Goal: Information Seeking & Learning: Learn about a topic

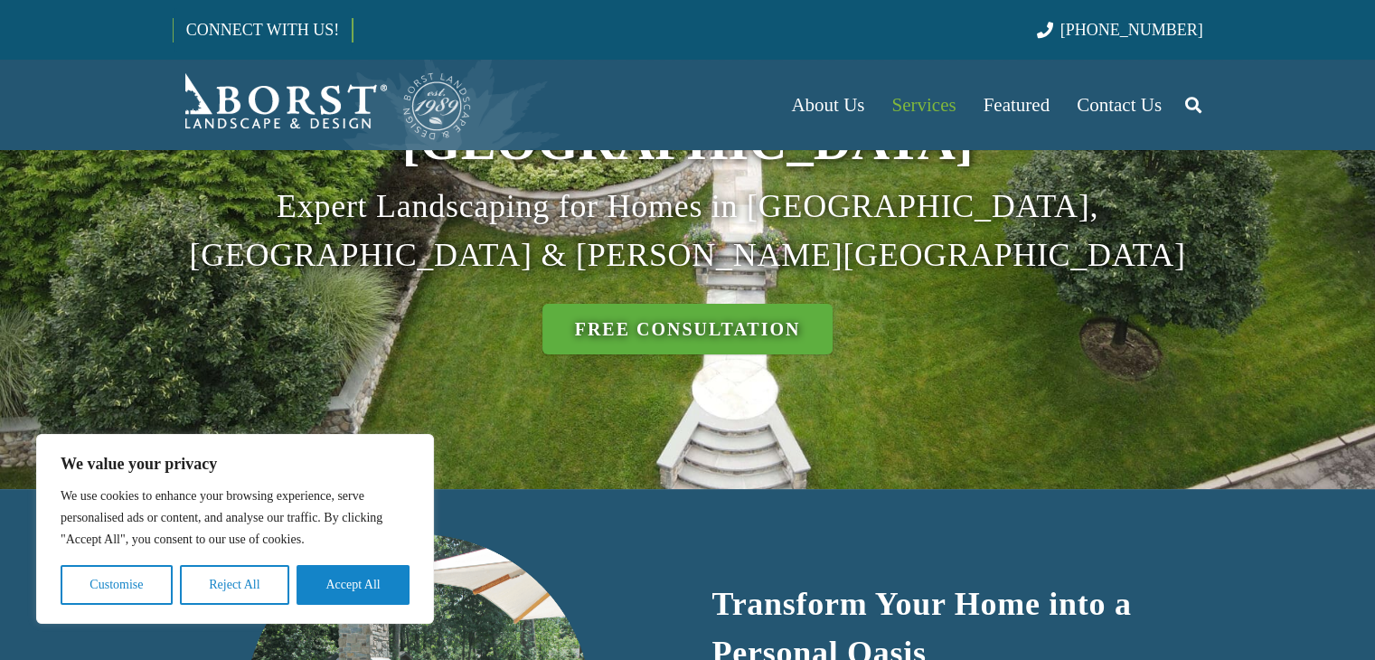
scroll to position [362, 0]
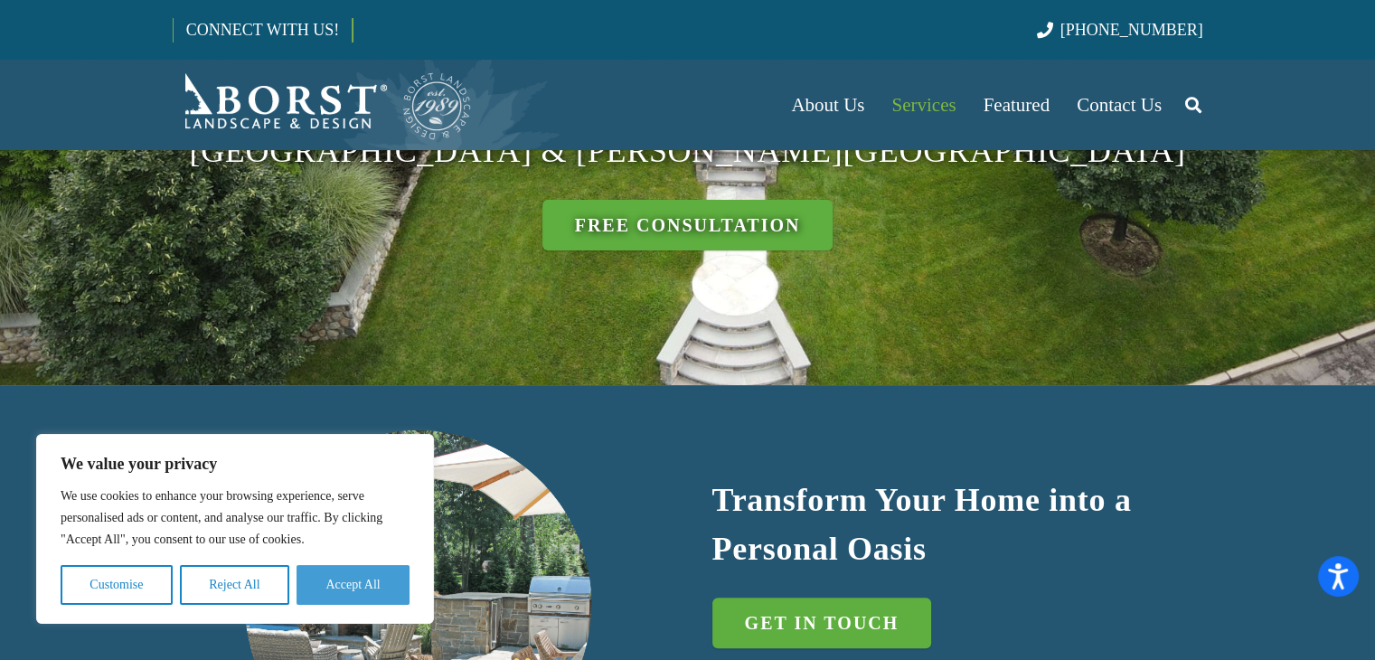
click at [340, 593] on button "Accept All" at bounding box center [353, 585] width 113 height 40
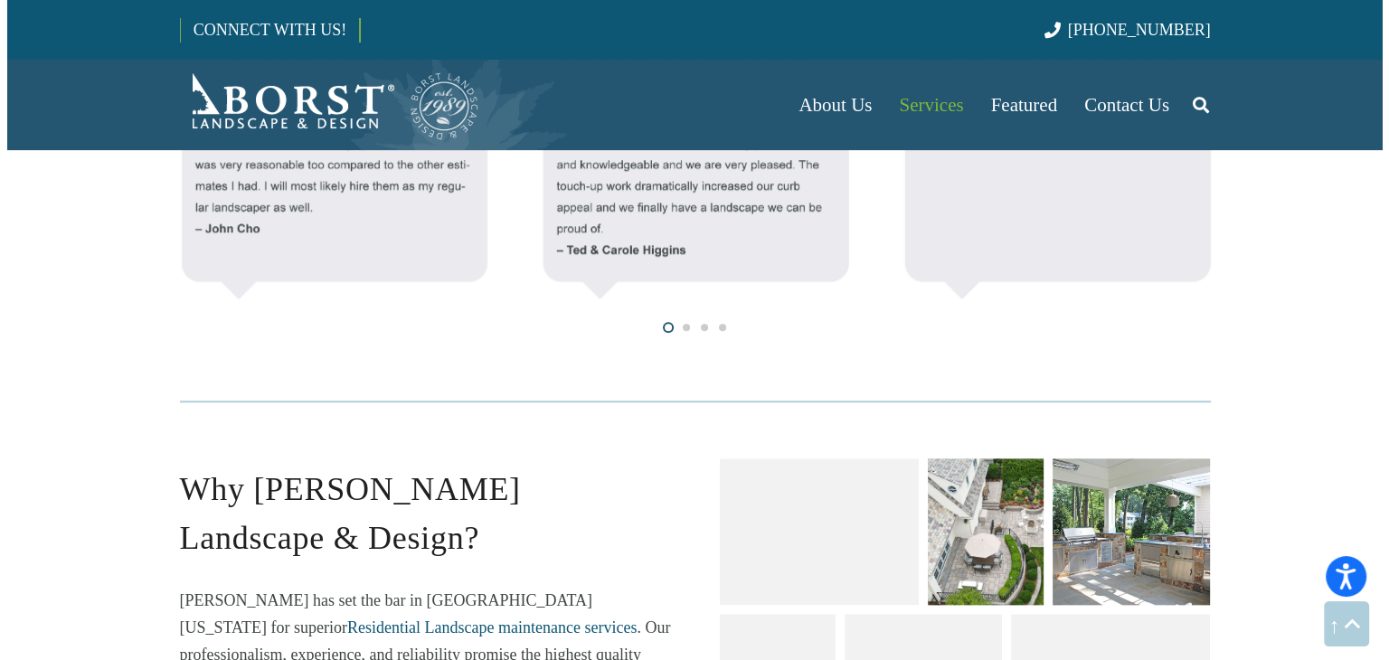
scroll to position [1899, 0]
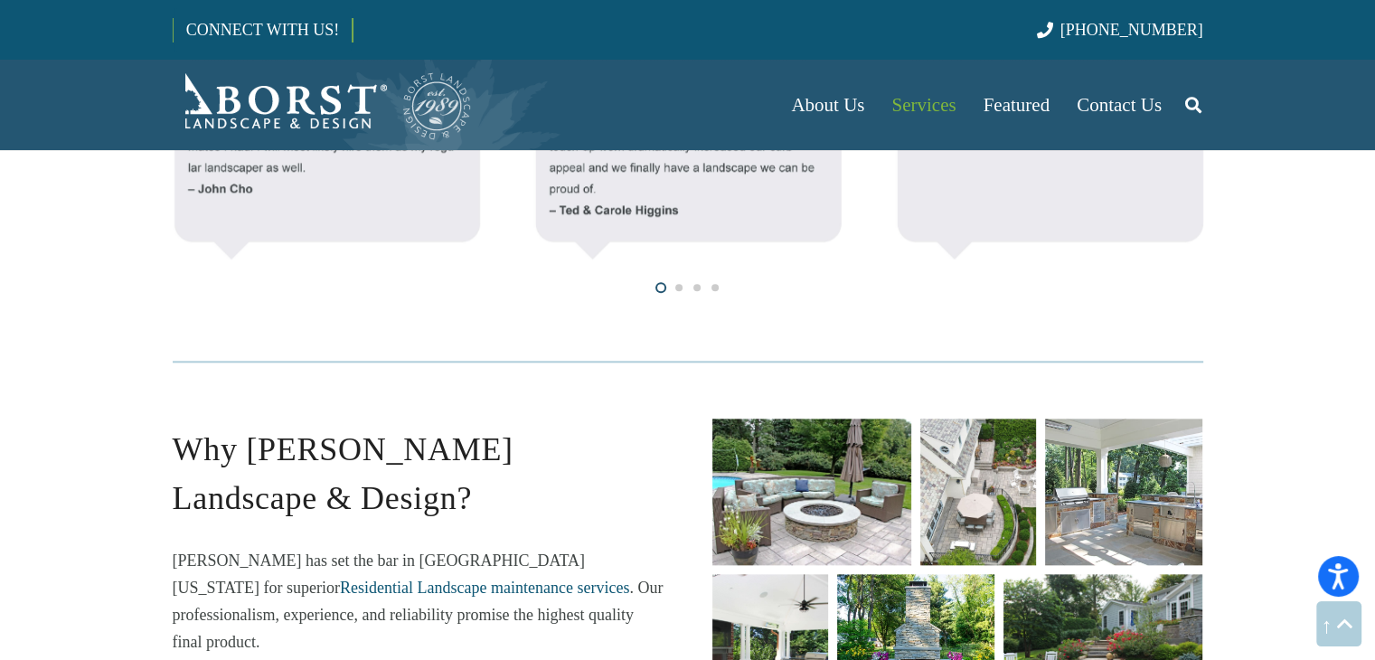
click at [1106, 428] on link "barbecues-and-outdoor-kitchens" at bounding box center [1123, 492] width 157 height 147
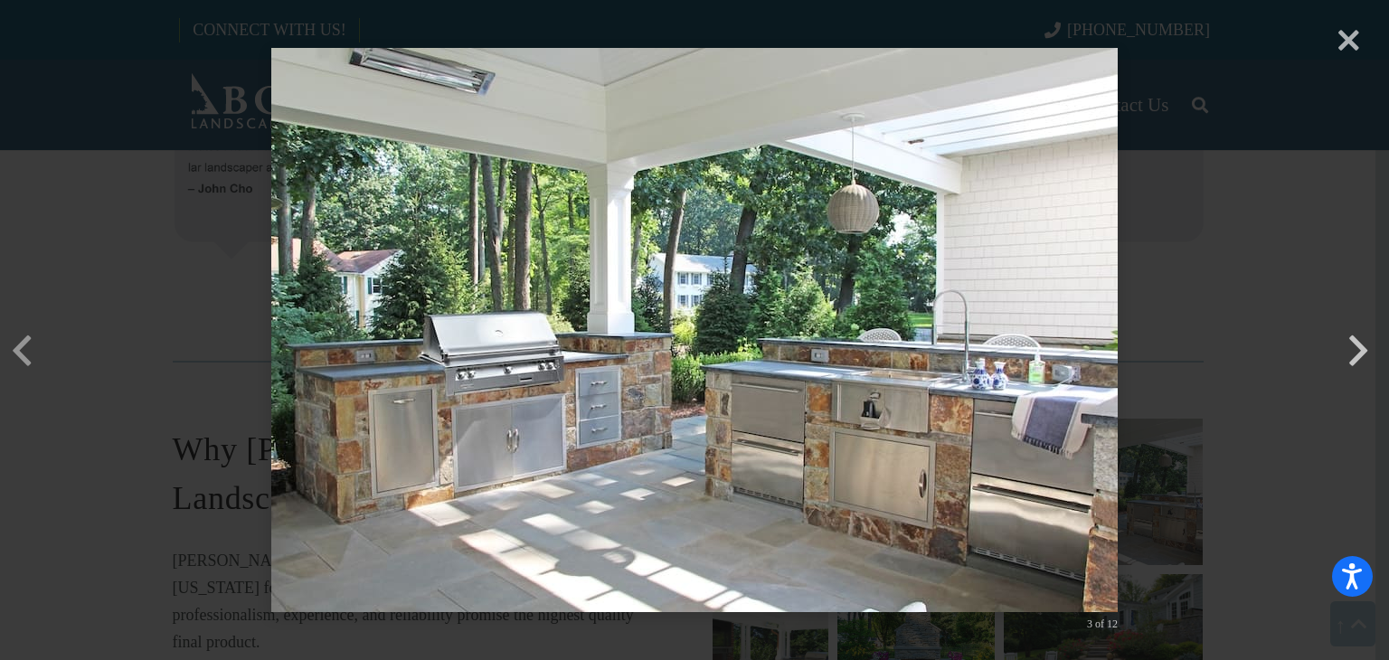
click at [1356, 344] on button "button" at bounding box center [1357, 322] width 43 height 43
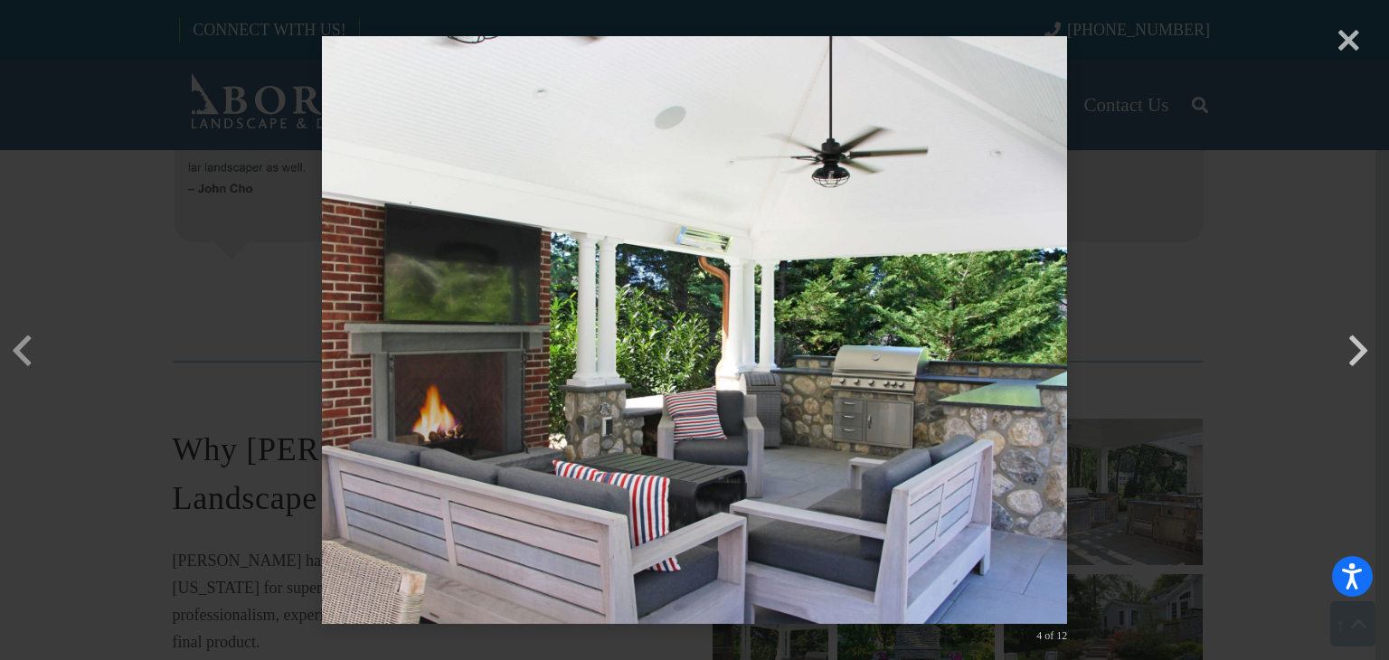
click at [1356, 344] on button "button" at bounding box center [1357, 322] width 43 height 43
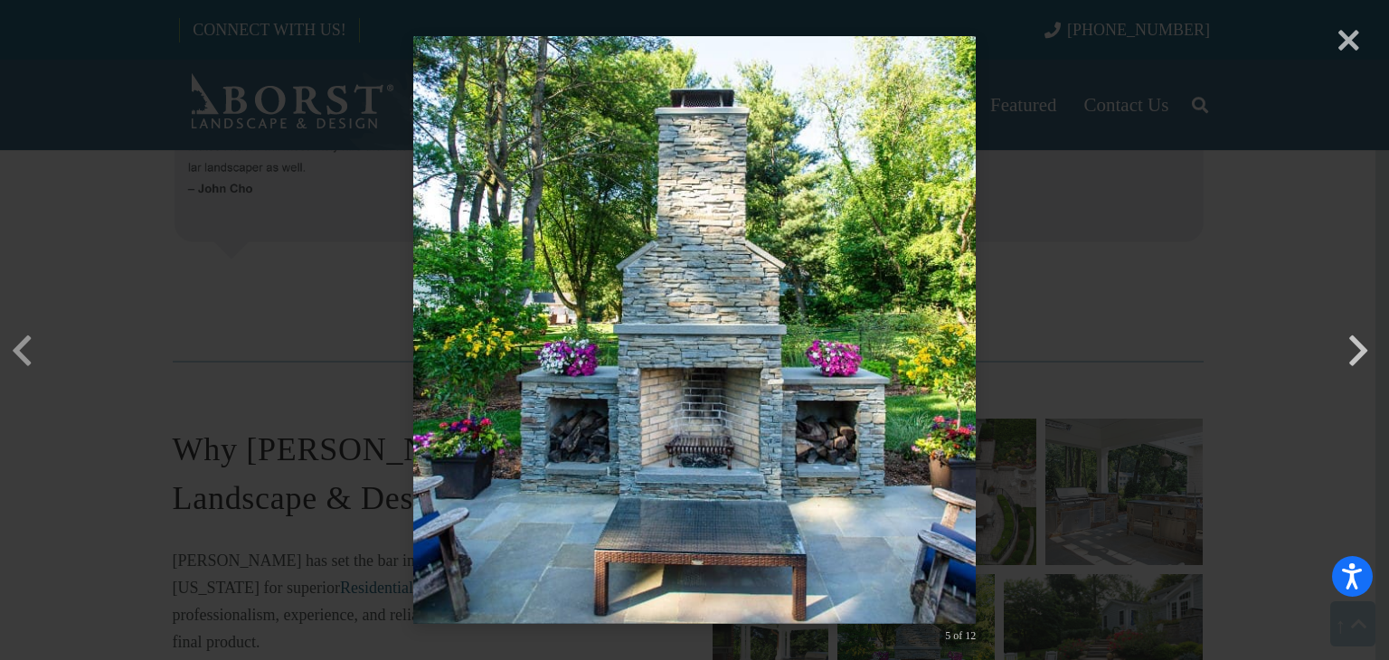
click at [1356, 344] on button "button" at bounding box center [1357, 322] width 43 height 43
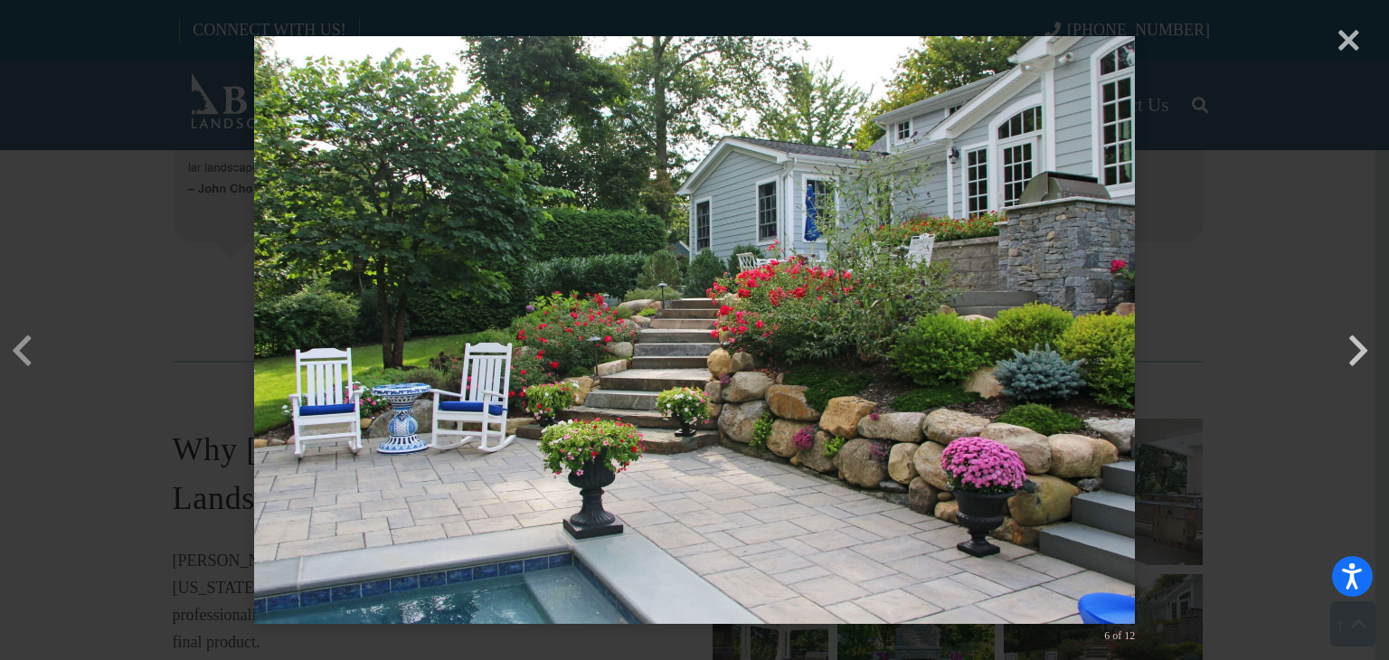
click at [1356, 344] on button "button" at bounding box center [1357, 322] width 43 height 43
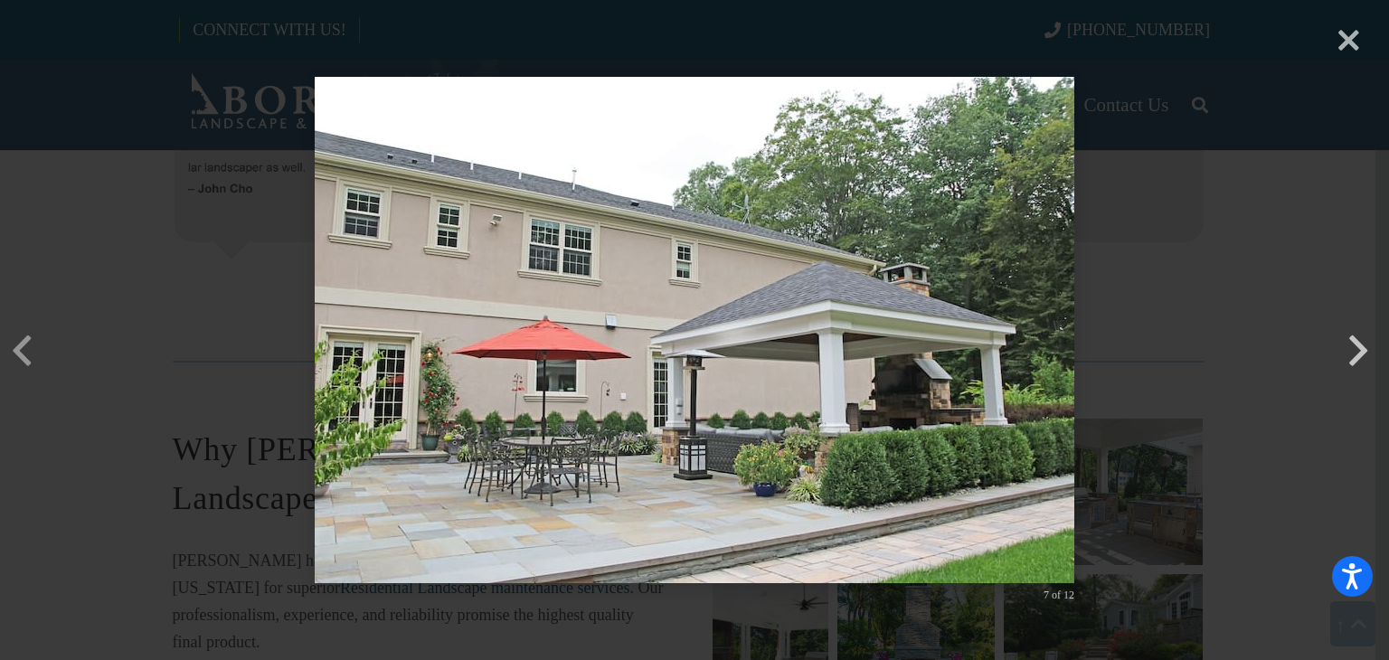
click at [1356, 344] on button "button" at bounding box center [1357, 322] width 43 height 43
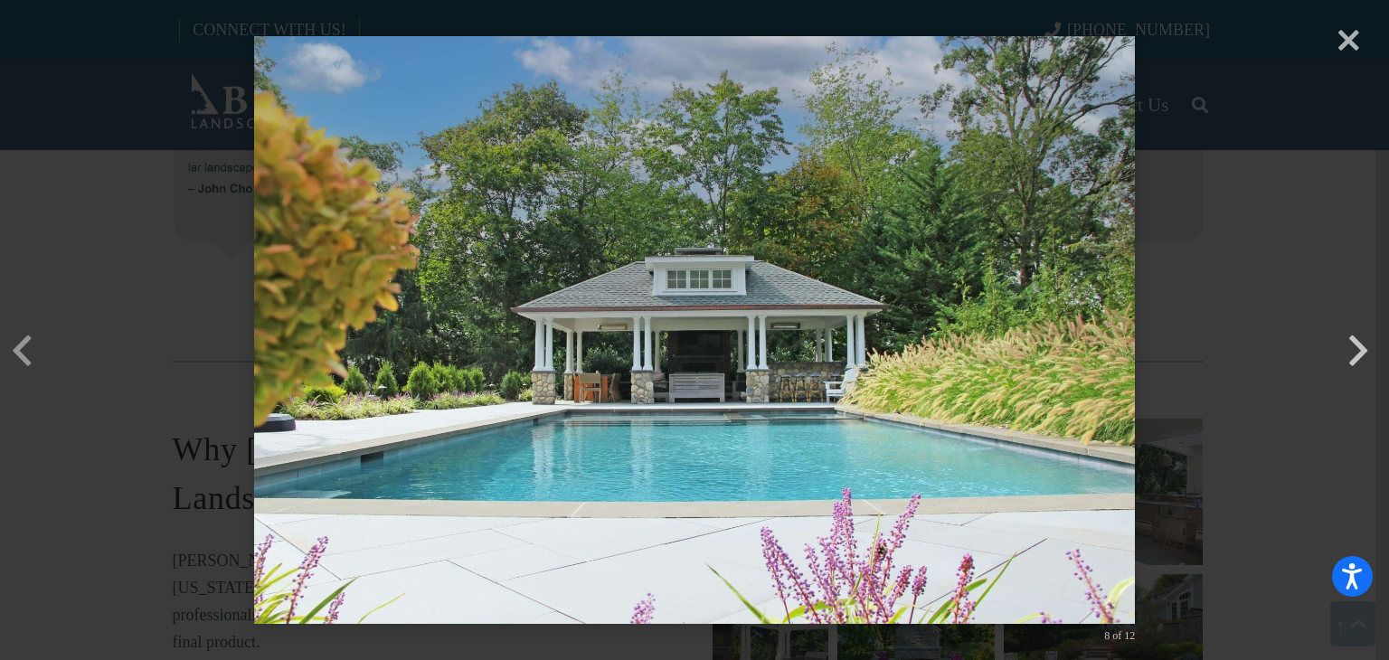
click at [1356, 344] on button "button" at bounding box center [1357, 322] width 43 height 43
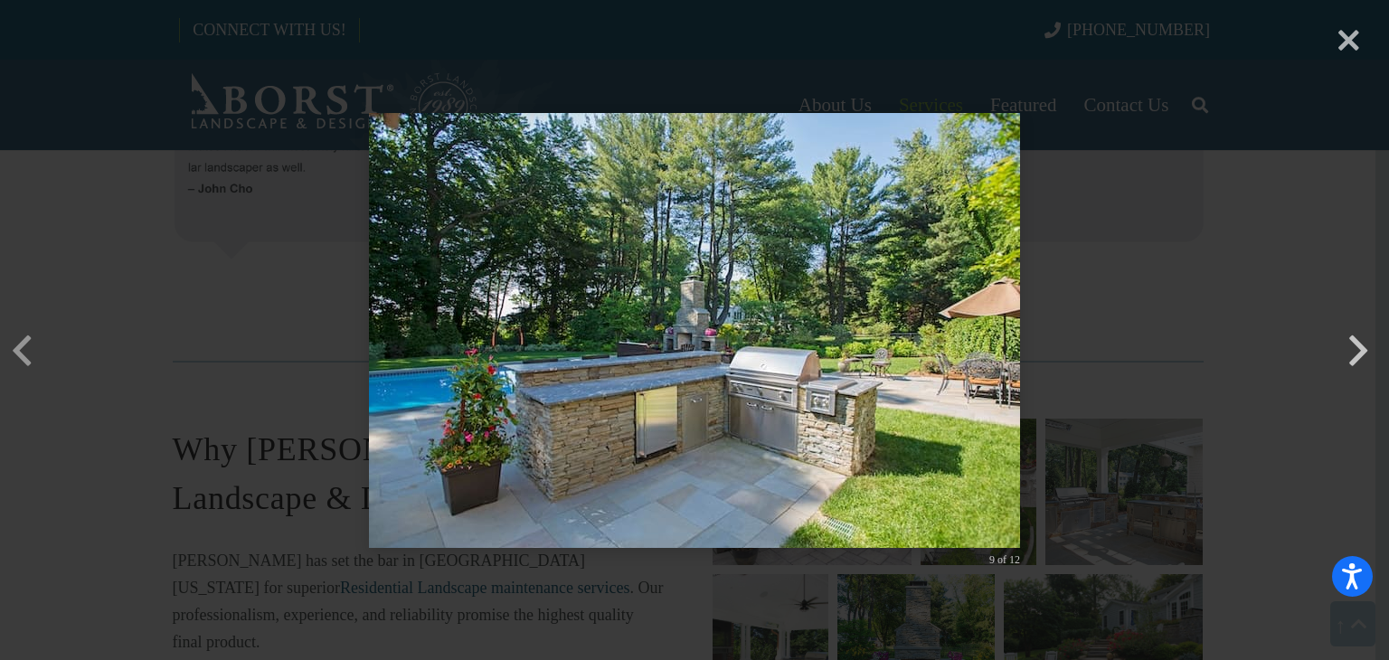
click at [1356, 344] on button "button" at bounding box center [1357, 322] width 43 height 43
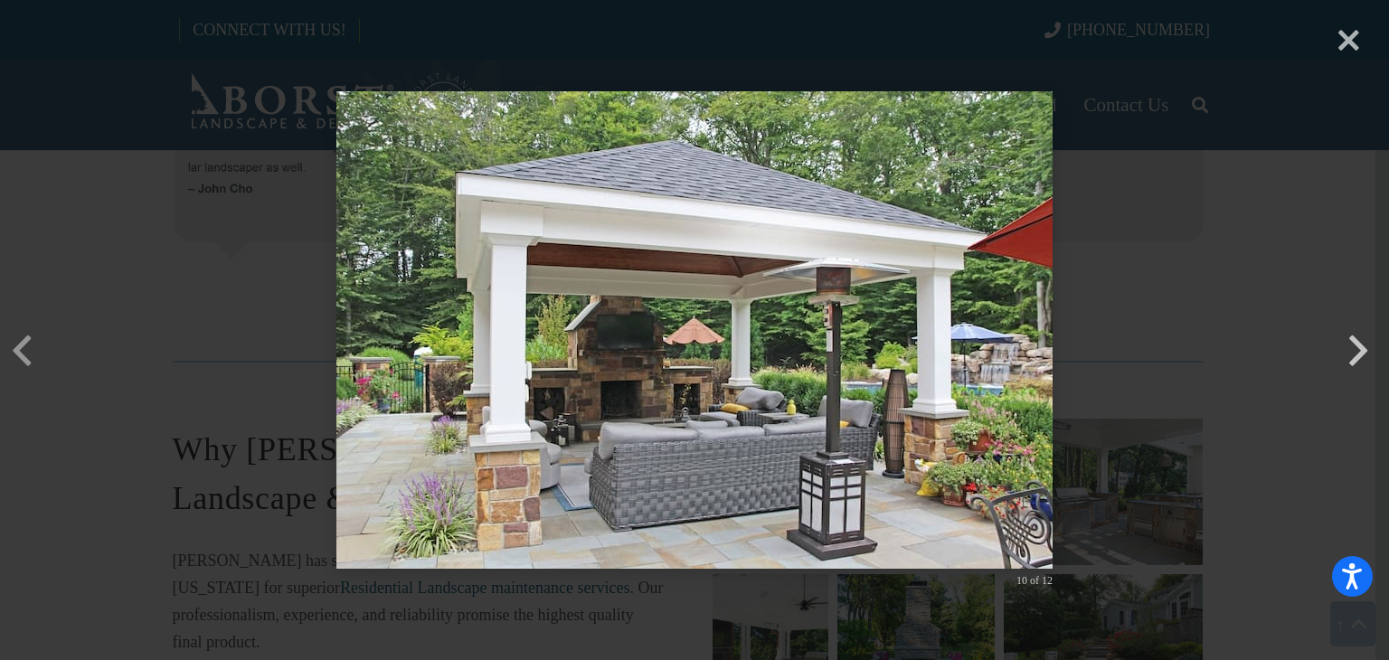
click at [1356, 344] on button "button" at bounding box center [1357, 322] width 43 height 43
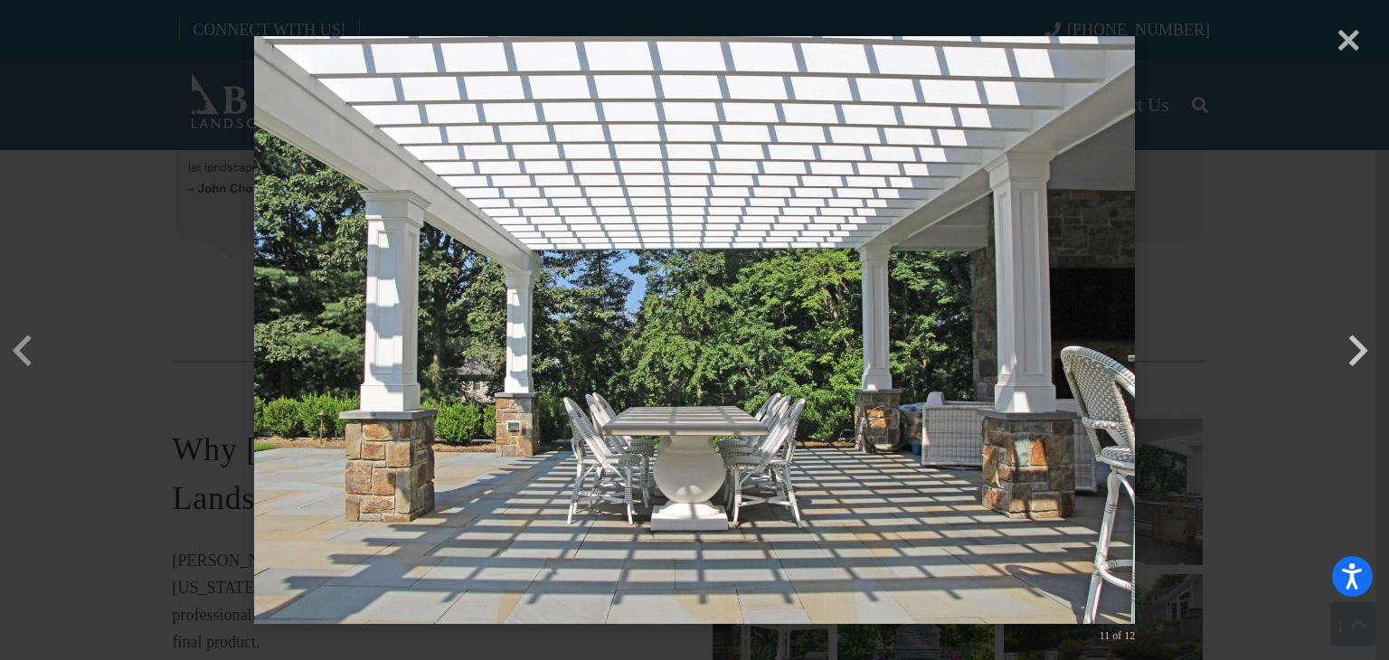
click at [1356, 344] on button "button" at bounding box center [1357, 322] width 43 height 43
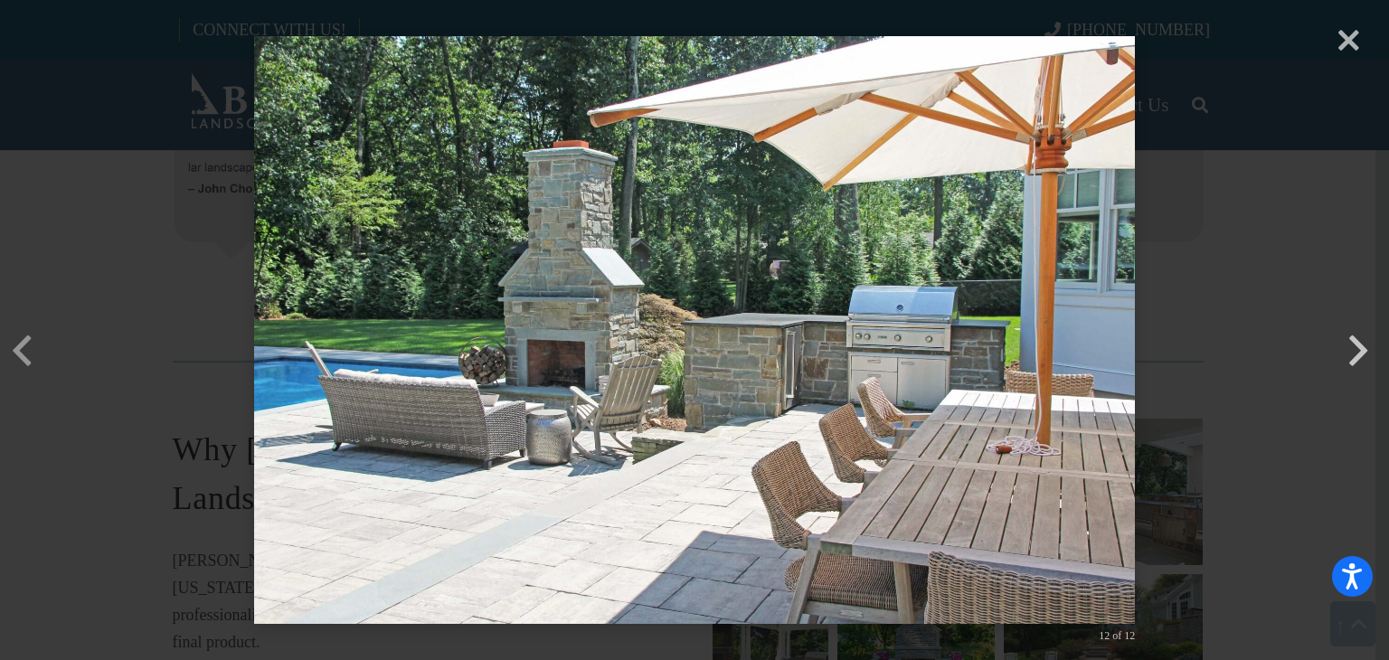
click at [1356, 344] on button "button" at bounding box center [1357, 322] width 43 height 43
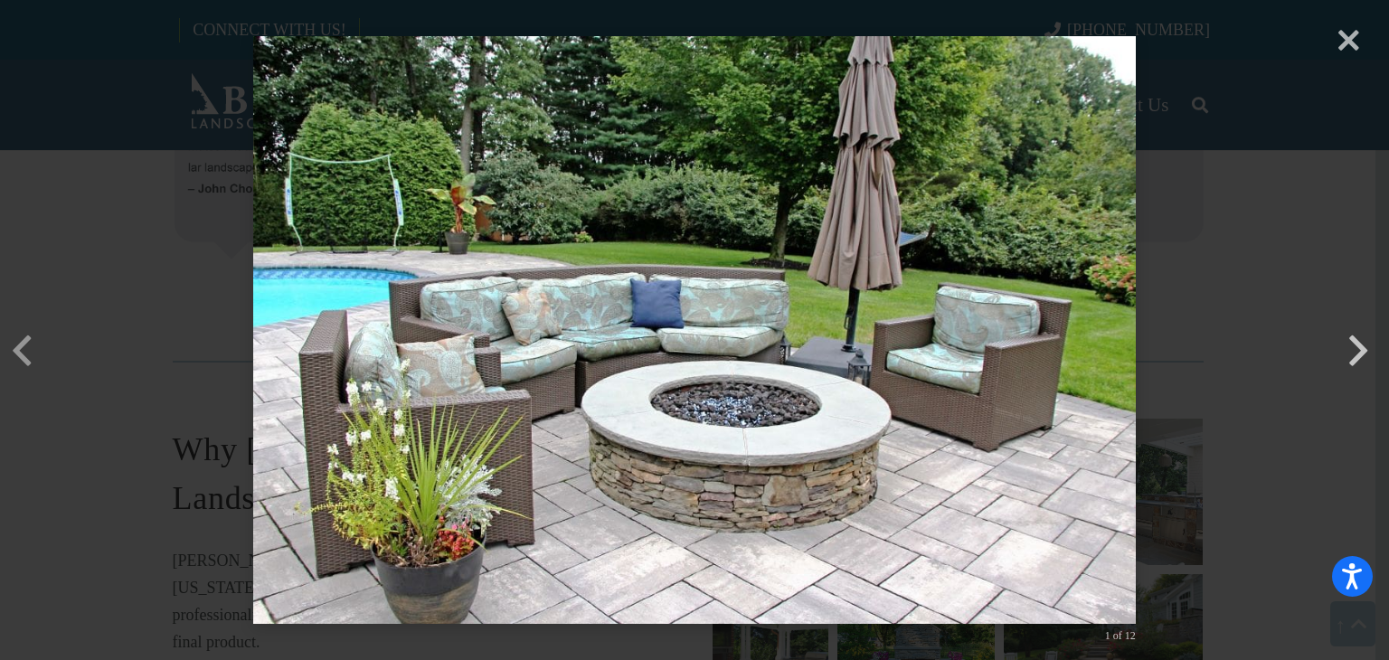
click at [1356, 344] on button "button" at bounding box center [1357, 322] width 43 height 43
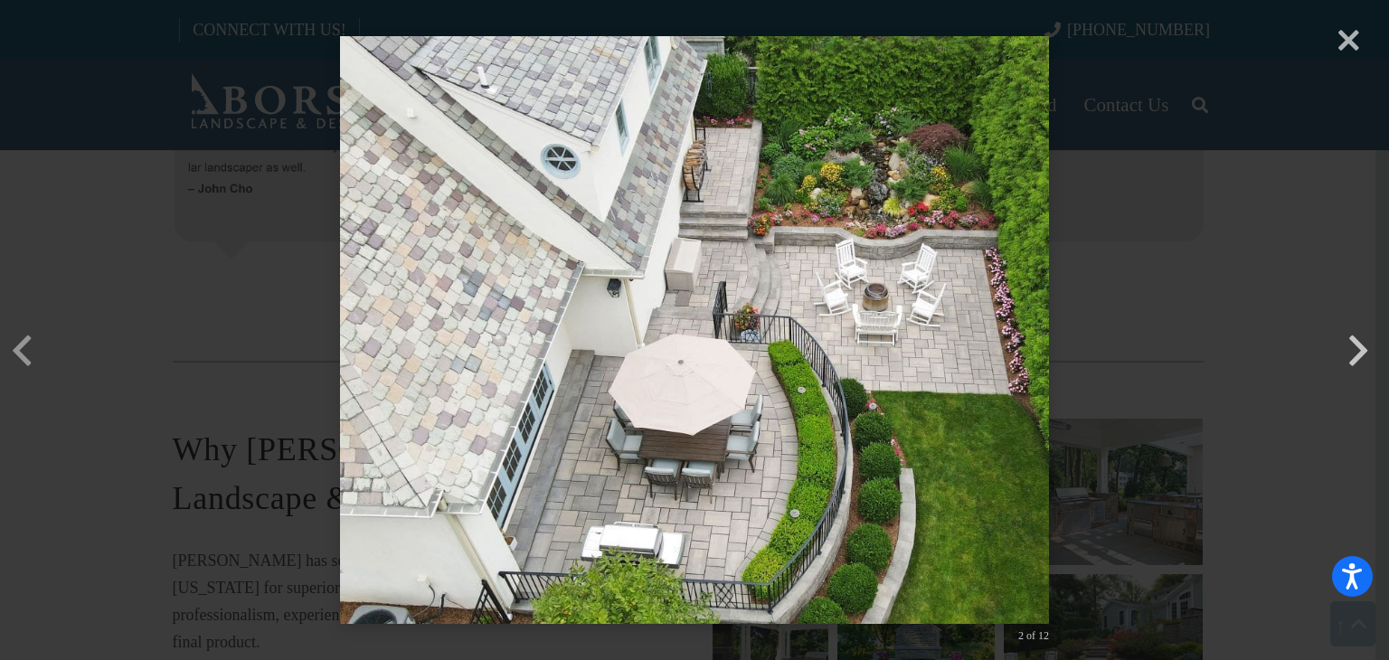
click at [1356, 344] on button "button" at bounding box center [1357, 322] width 43 height 43
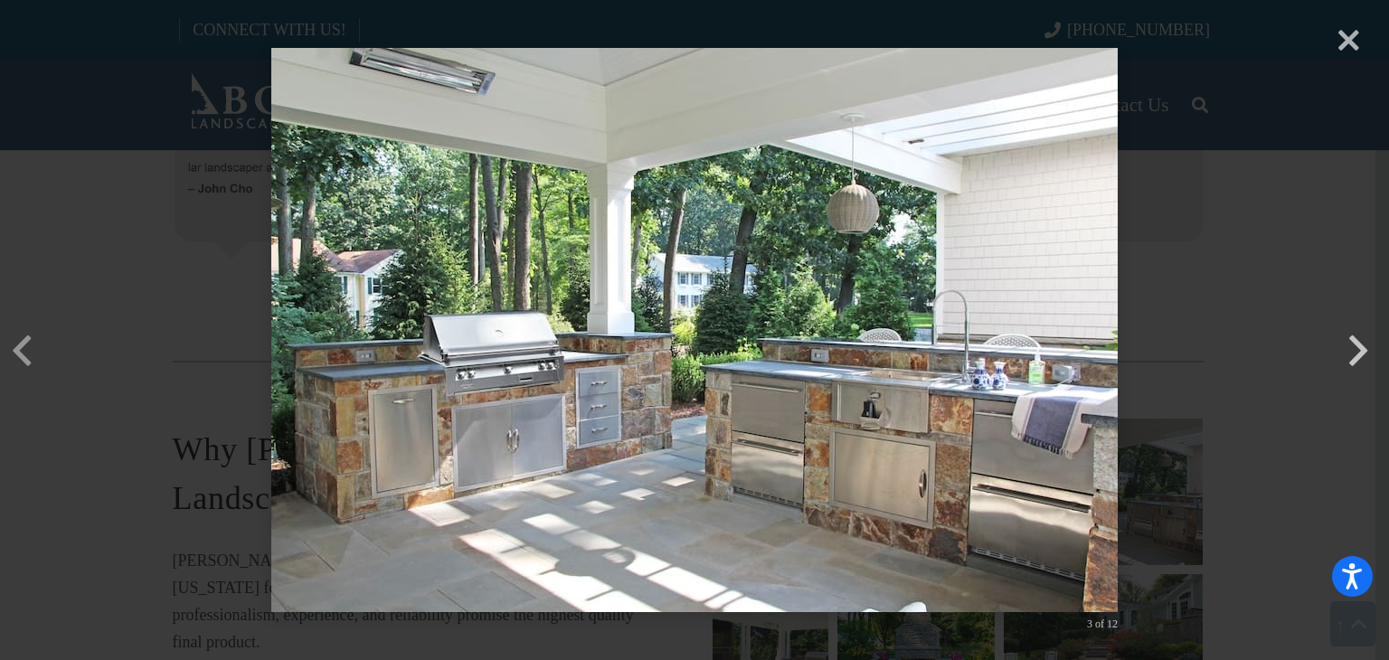
click at [1356, 344] on button "button" at bounding box center [1357, 322] width 43 height 43
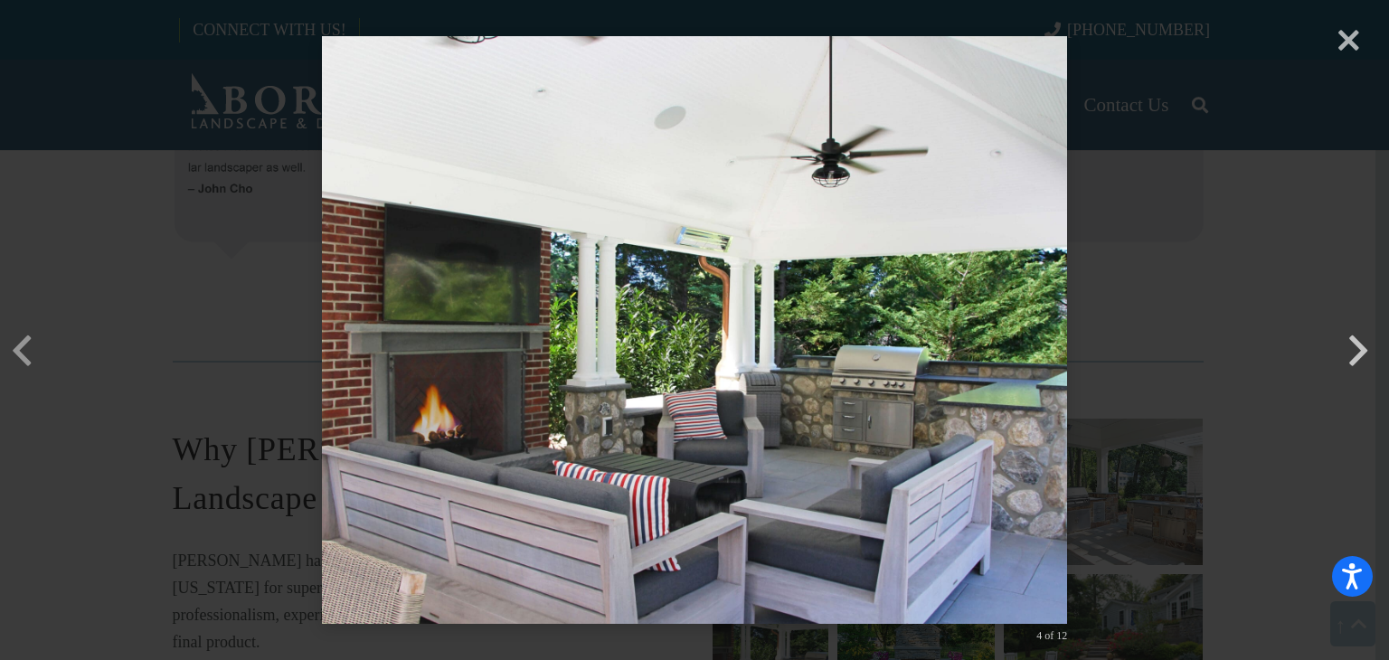
click at [1356, 344] on button "button" at bounding box center [1357, 322] width 43 height 43
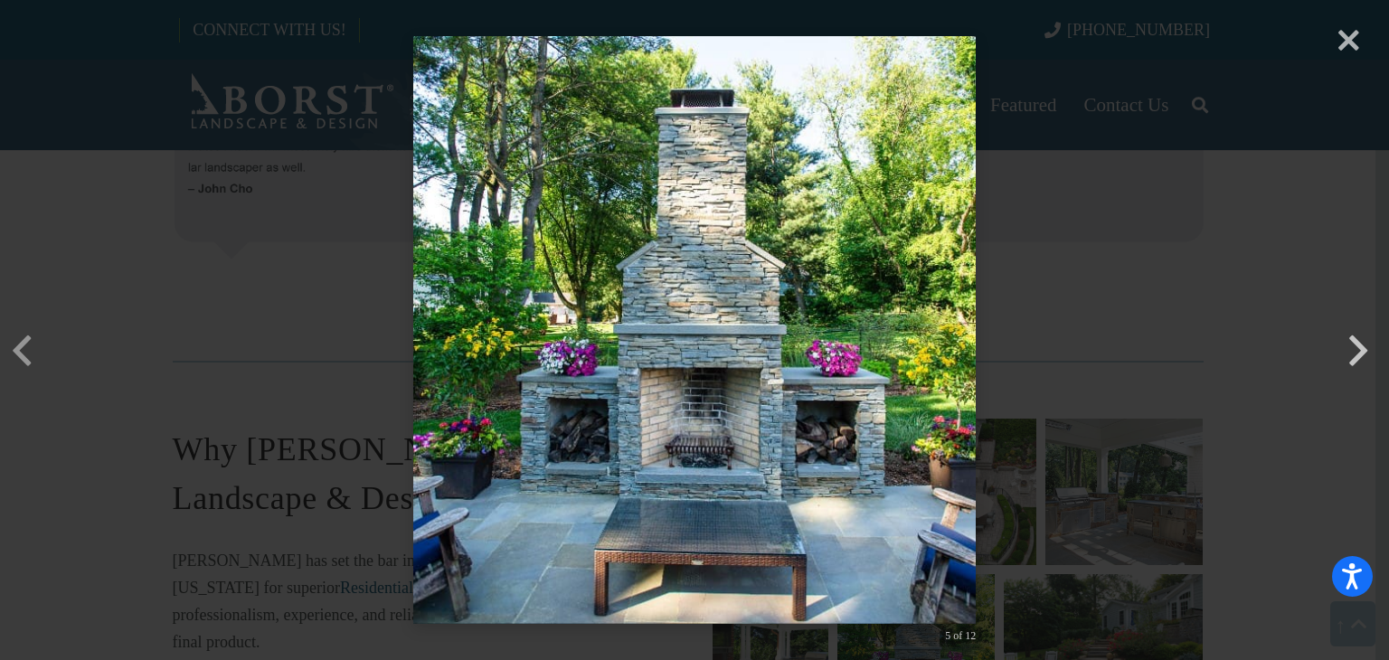
click at [1356, 344] on button "button" at bounding box center [1357, 322] width 43 height 43
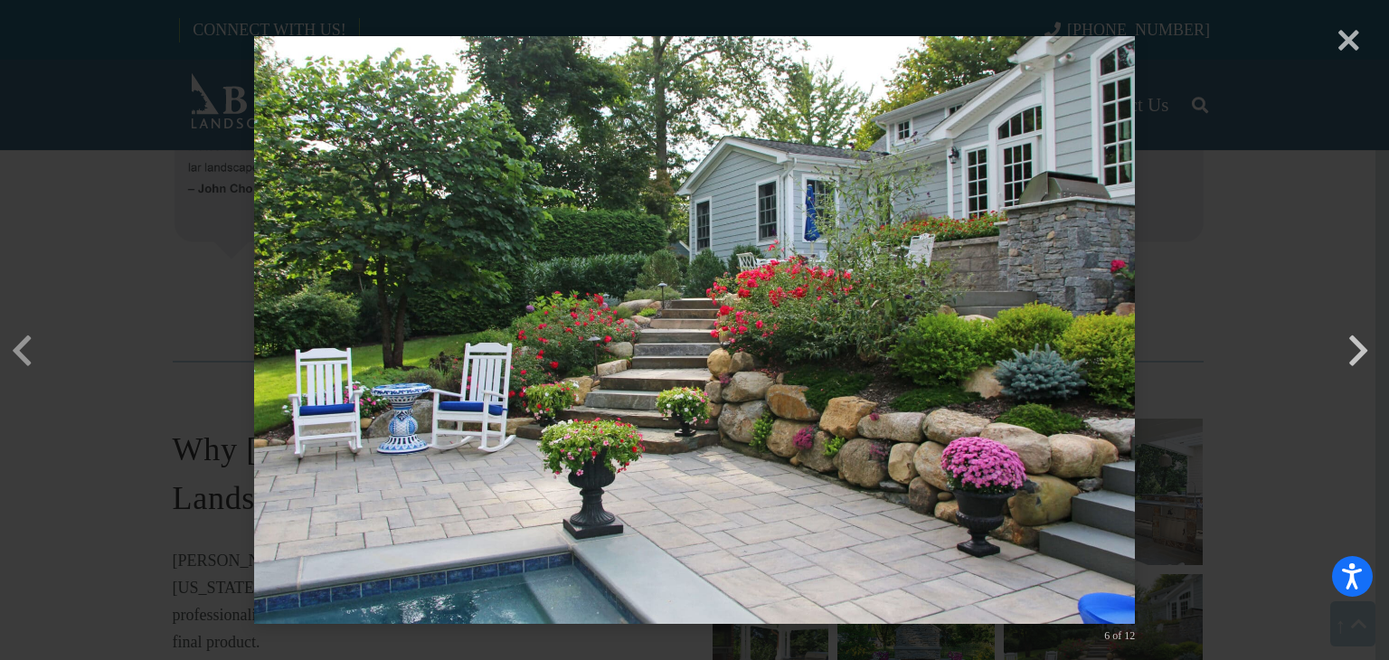
click at [1356, 344] on button "button" at bounding box center [1357, 322] width 43 height 43
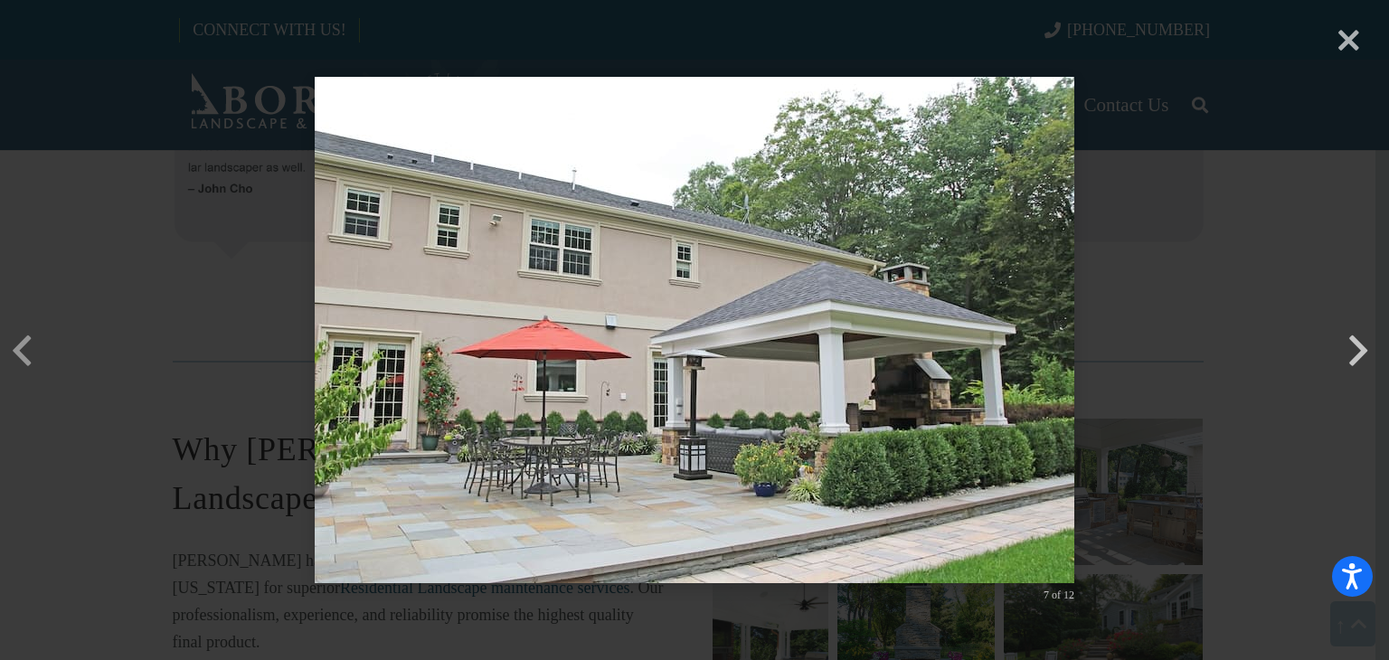
click at [1356, 344] on button "button" at bounding box center [1357, 322] width 43 height 43
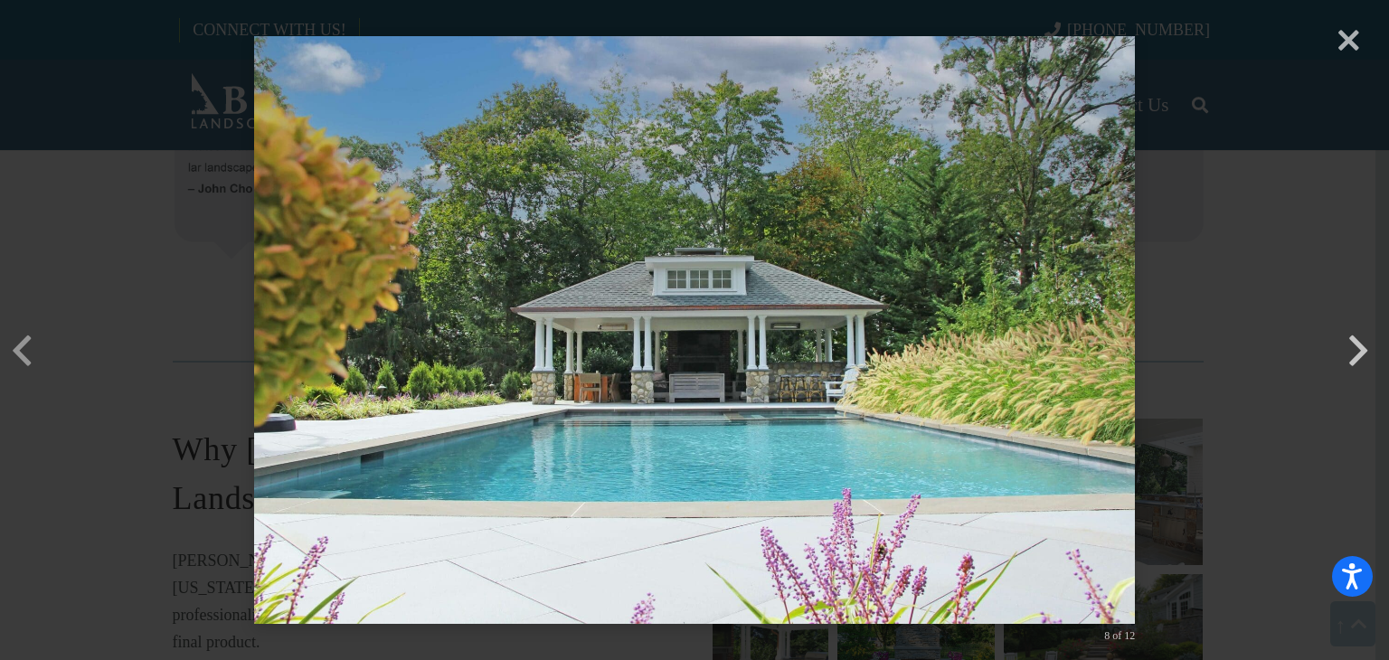
click at [1356, 344] on button "button" at bounding box center [1357, 322] width 43 height 43
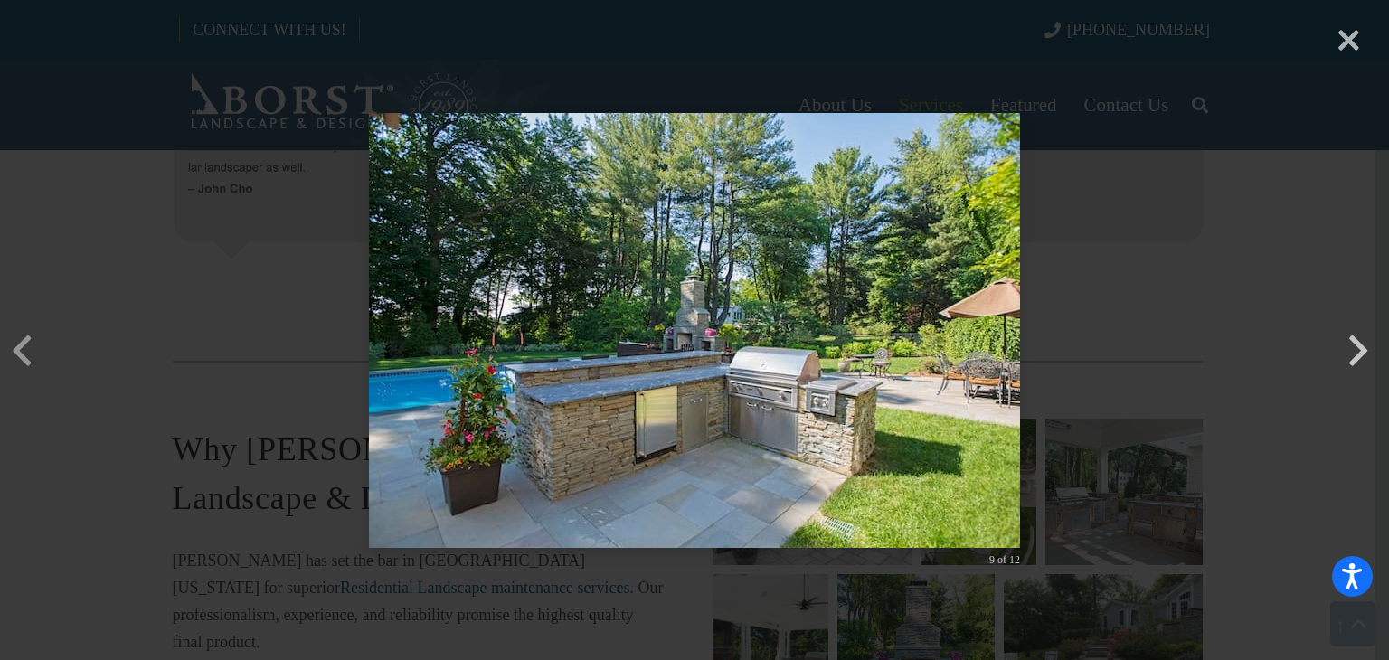
click at [1356, 344] on button "button" at bounding box center [1357, 322] width 43 height 43
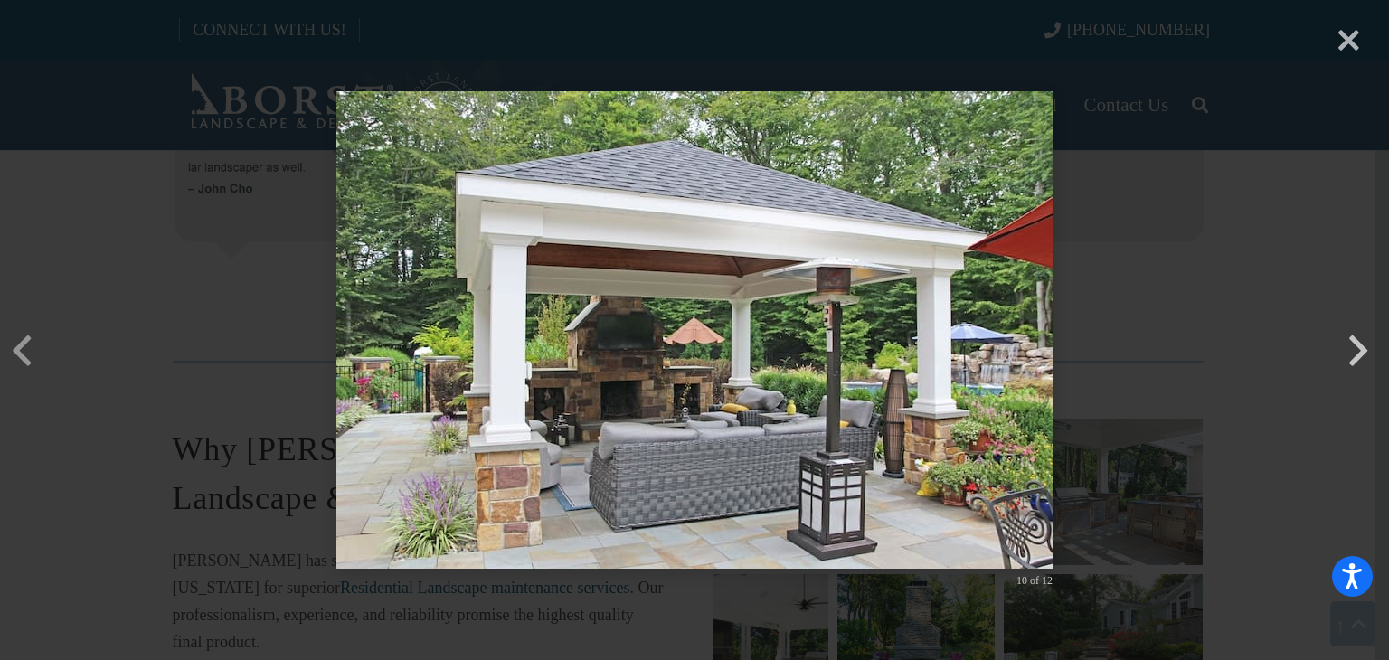
click at [1356, 344] on button "button" at bounding box center [1357, 322] width 43 height 43
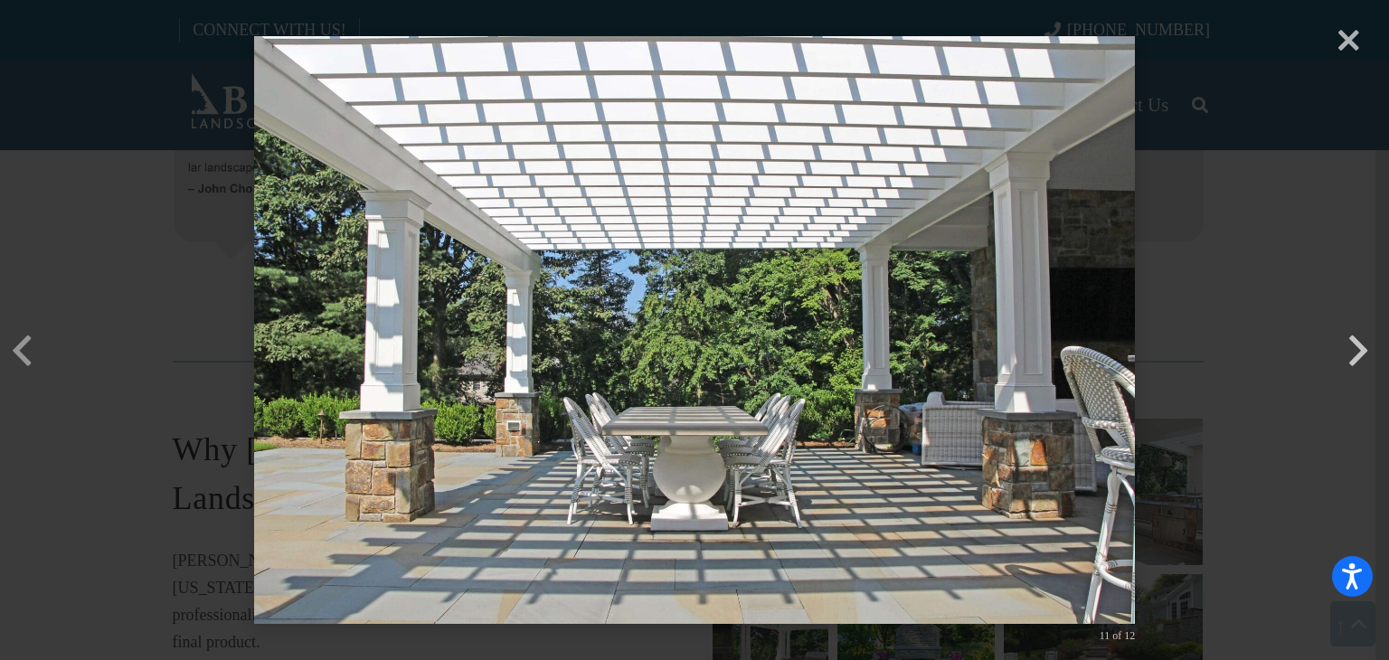
click at [1356, 344] on button "button" at bounding box center [1357, 322] width 43 height 43
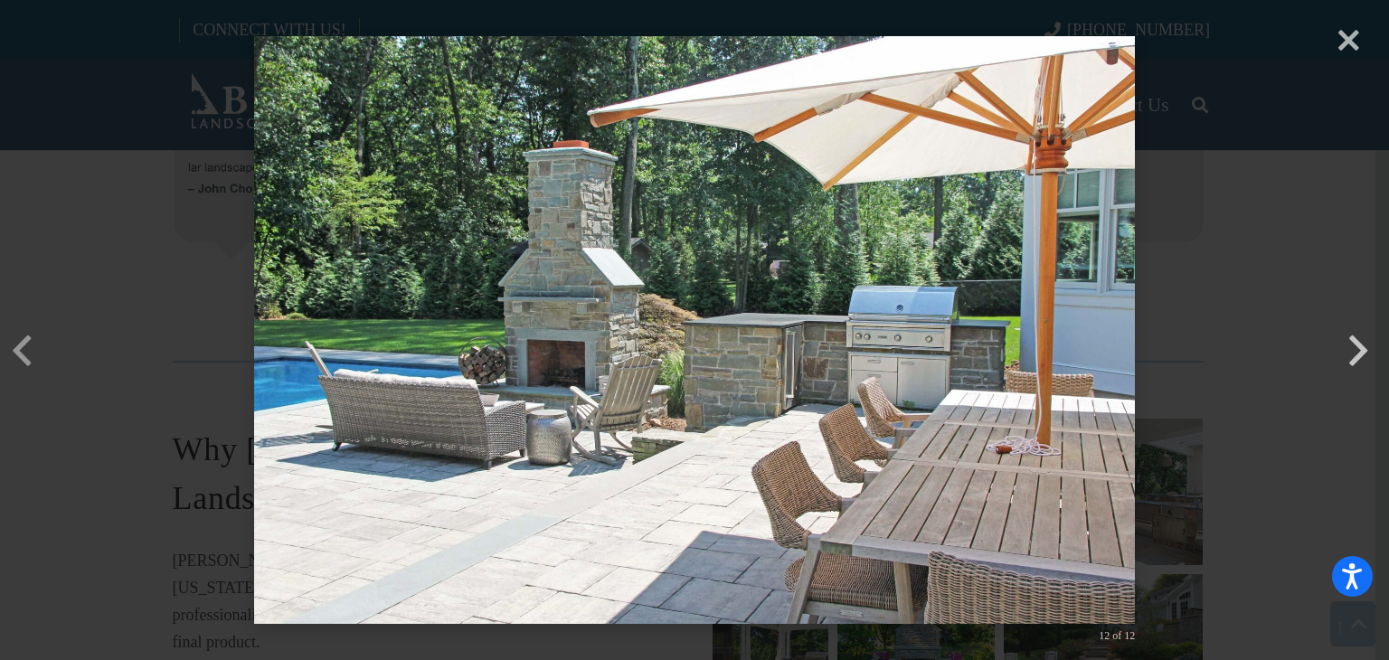
click at [1356, 344] on button "button" at bounding box center [1357, 322] width 43 height 43
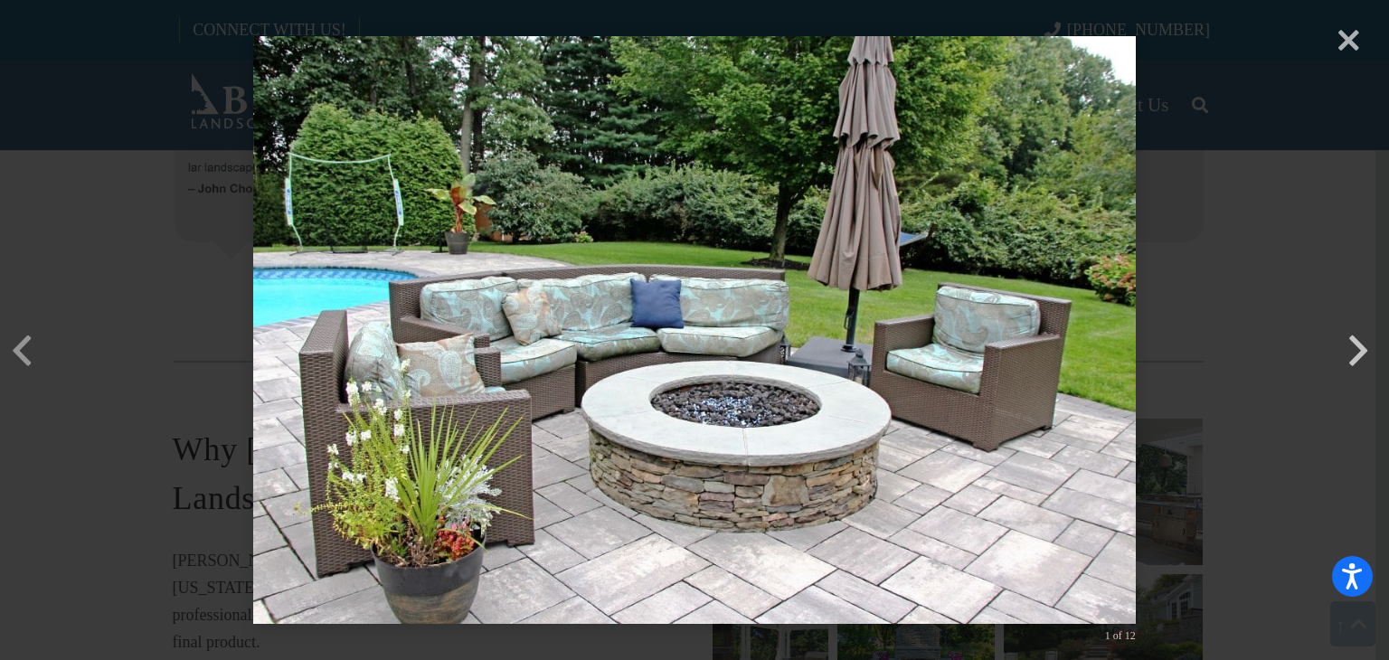
click at [1356, 344] on button "button" at bounding box center [1357, 322] width 43 height 43
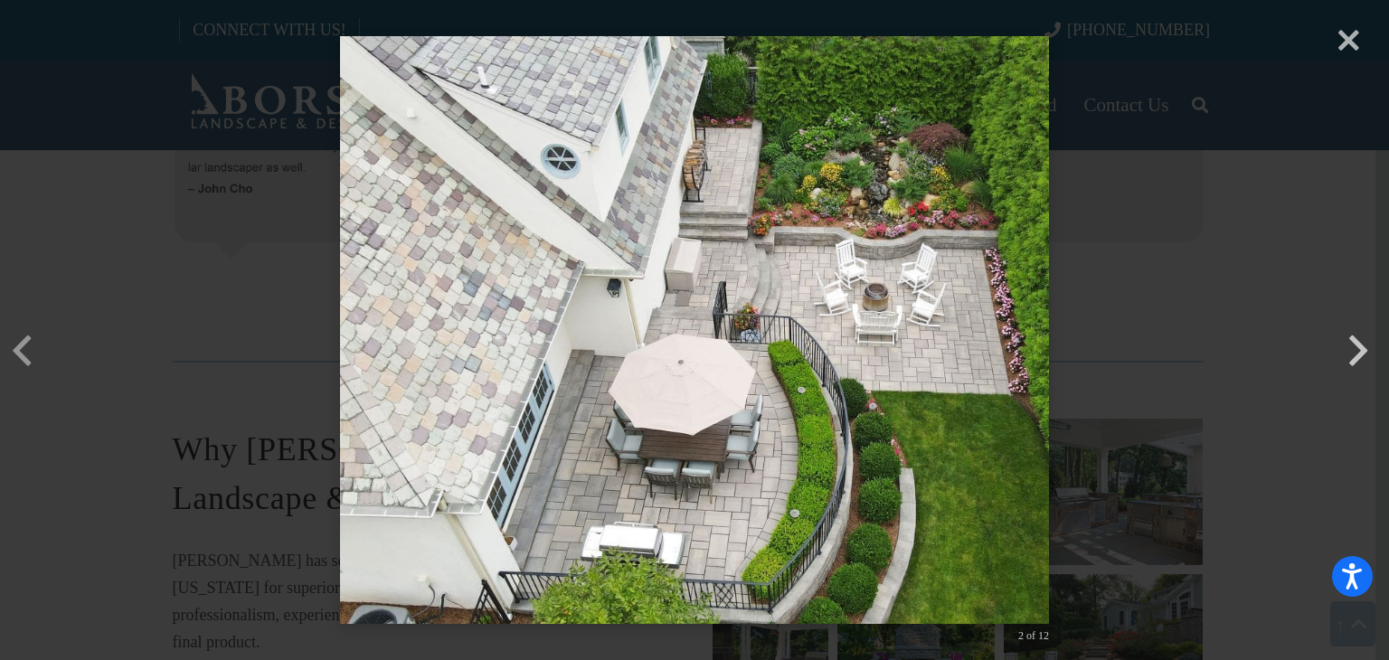
click at [1356, 344] on button "button" at bounding box center [1357, 322] width 43 height 43
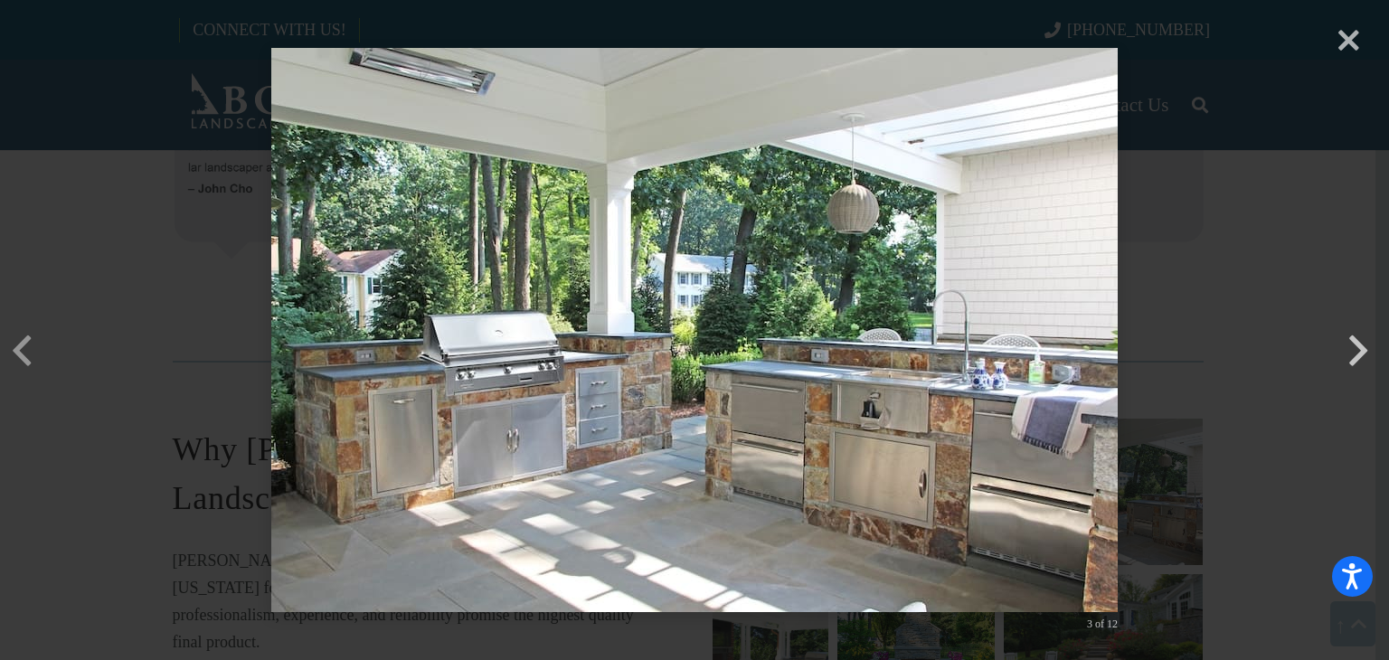
click at [1356, 344] on button "button" at bounding box center [1357, 322] width 43 height 43
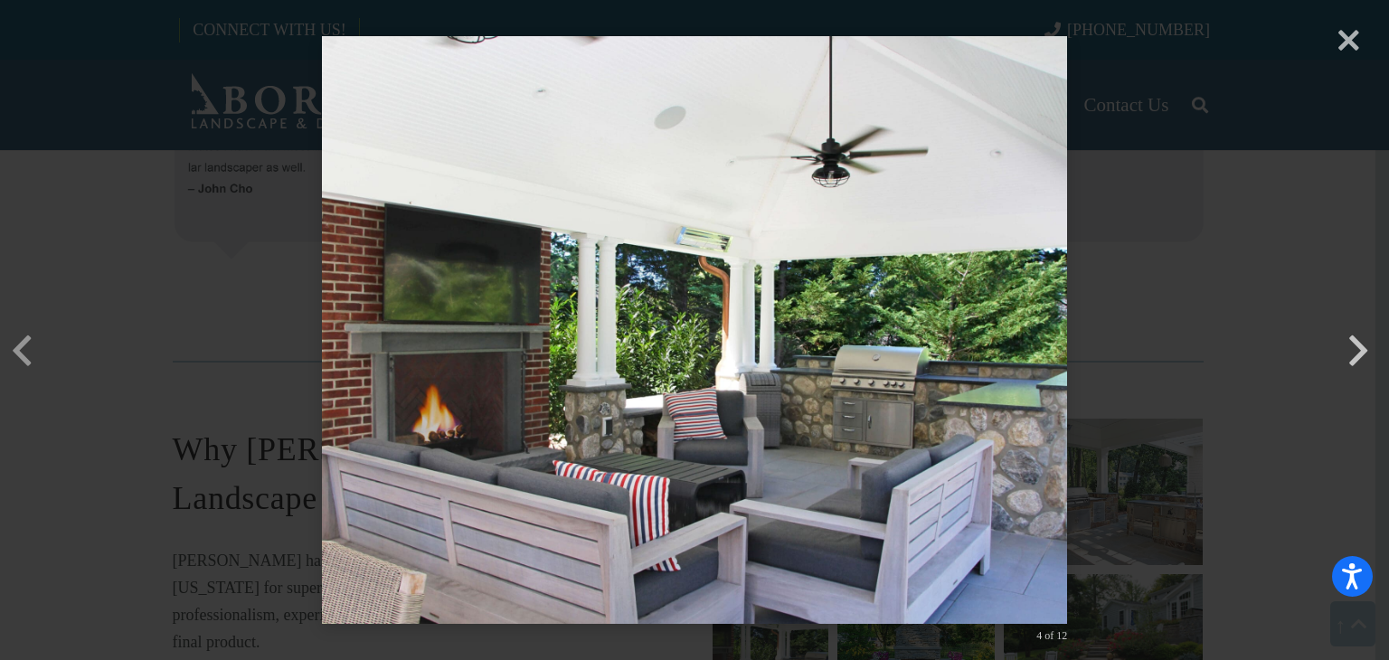
click at [1356, 344] on button "button" at bounding box center [1357, 322] width 43 height 43
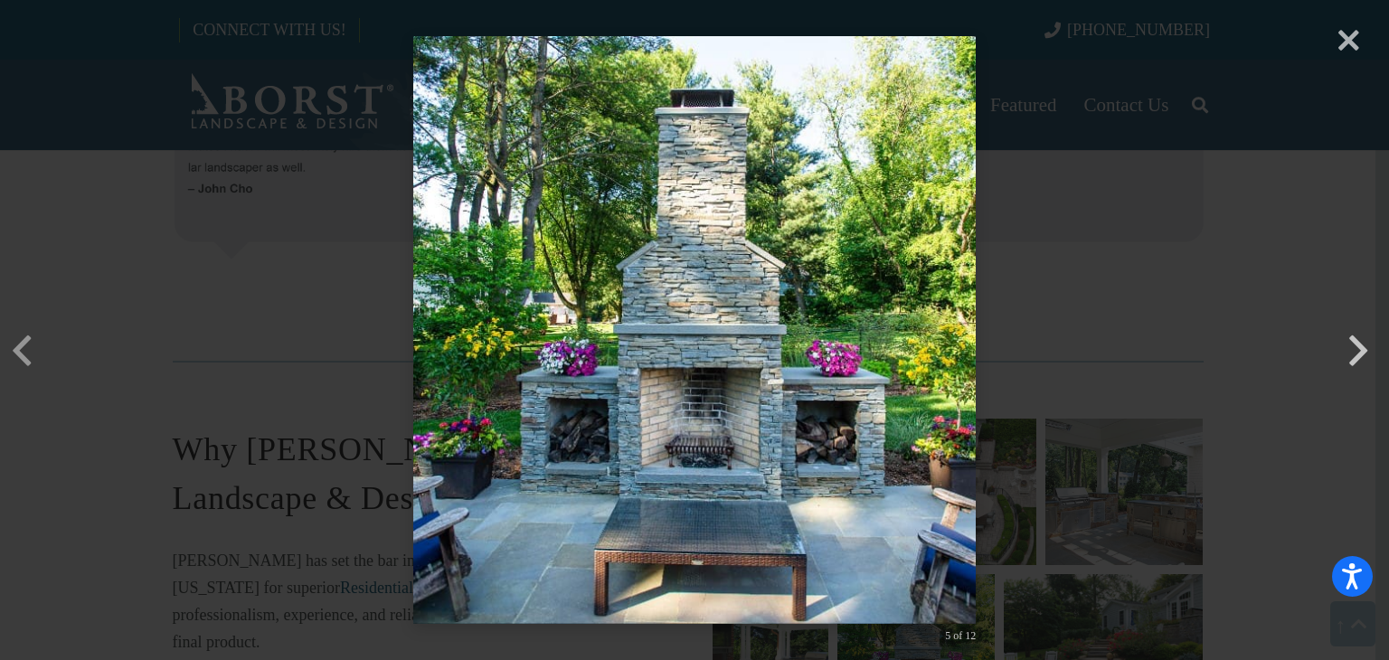
click at [1356, 344] on button "button" at bounding box center [1357, 322] width 43 height 43
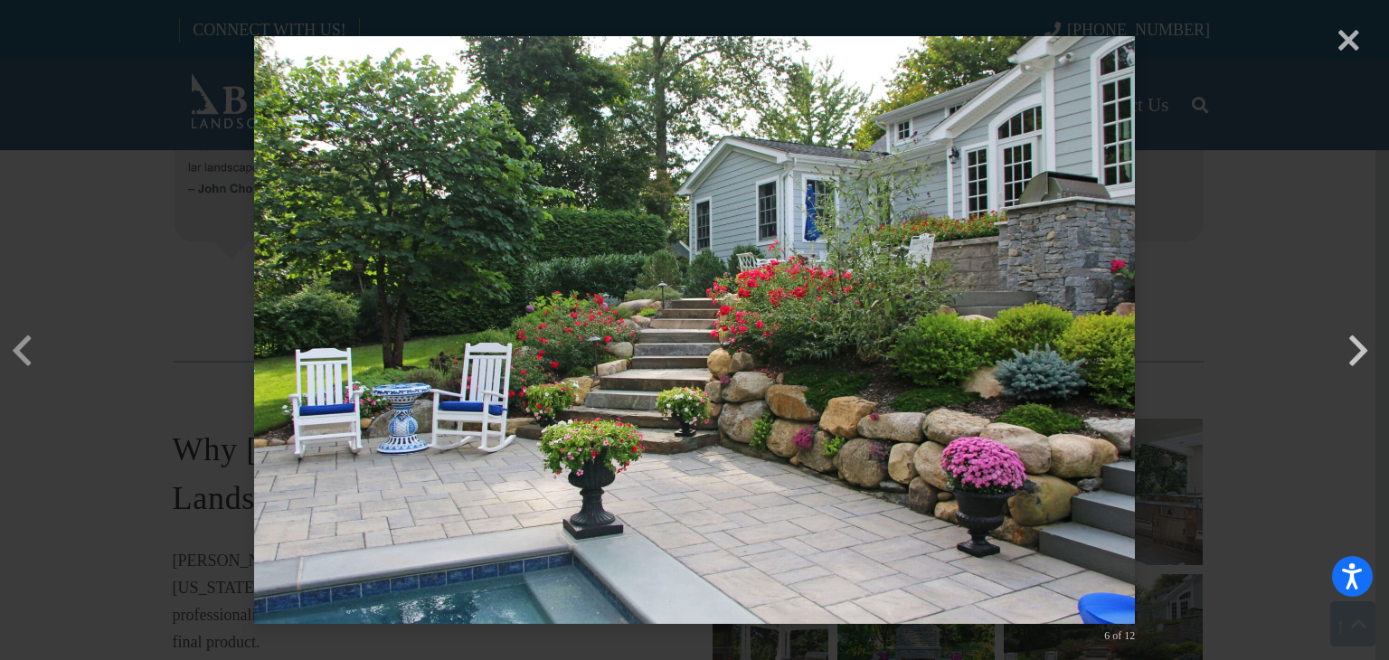
click at [1356, 344] on button "button" at bounding box center [1357, 322] width 43 height 43
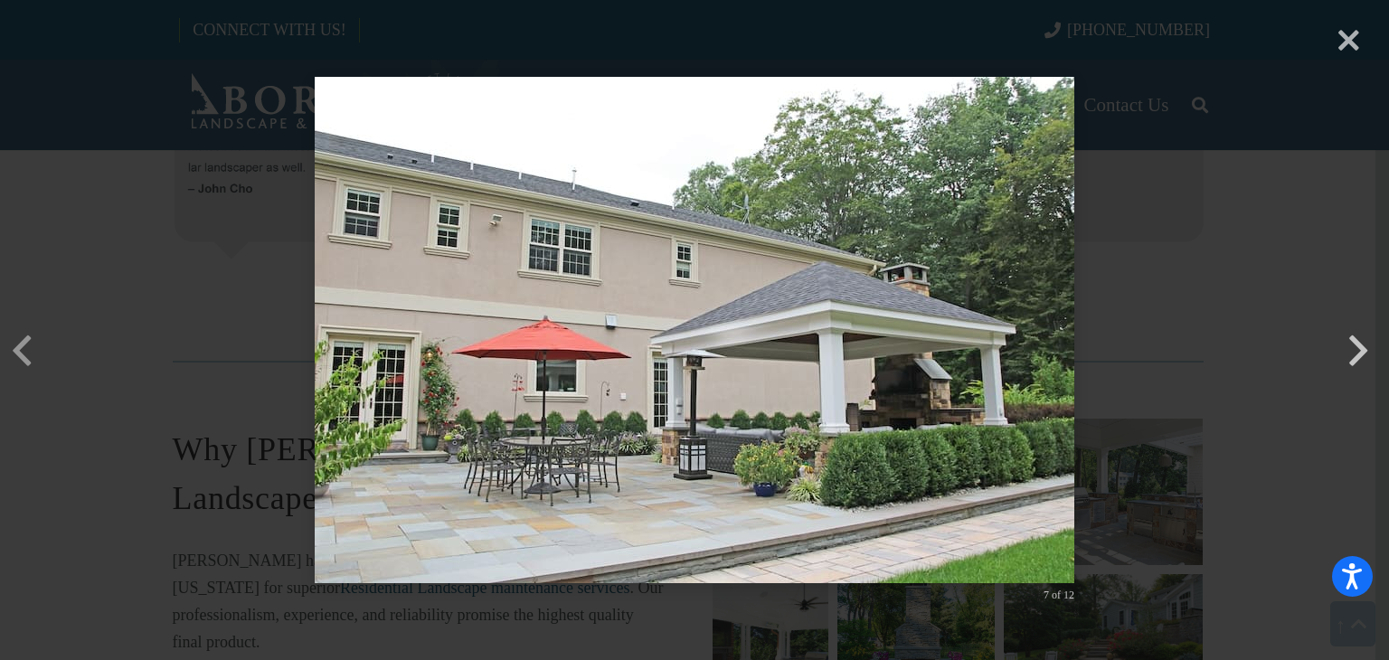
click at [1356, 344] on button "button" at bounding box center [1357, 322] width 43 height 43
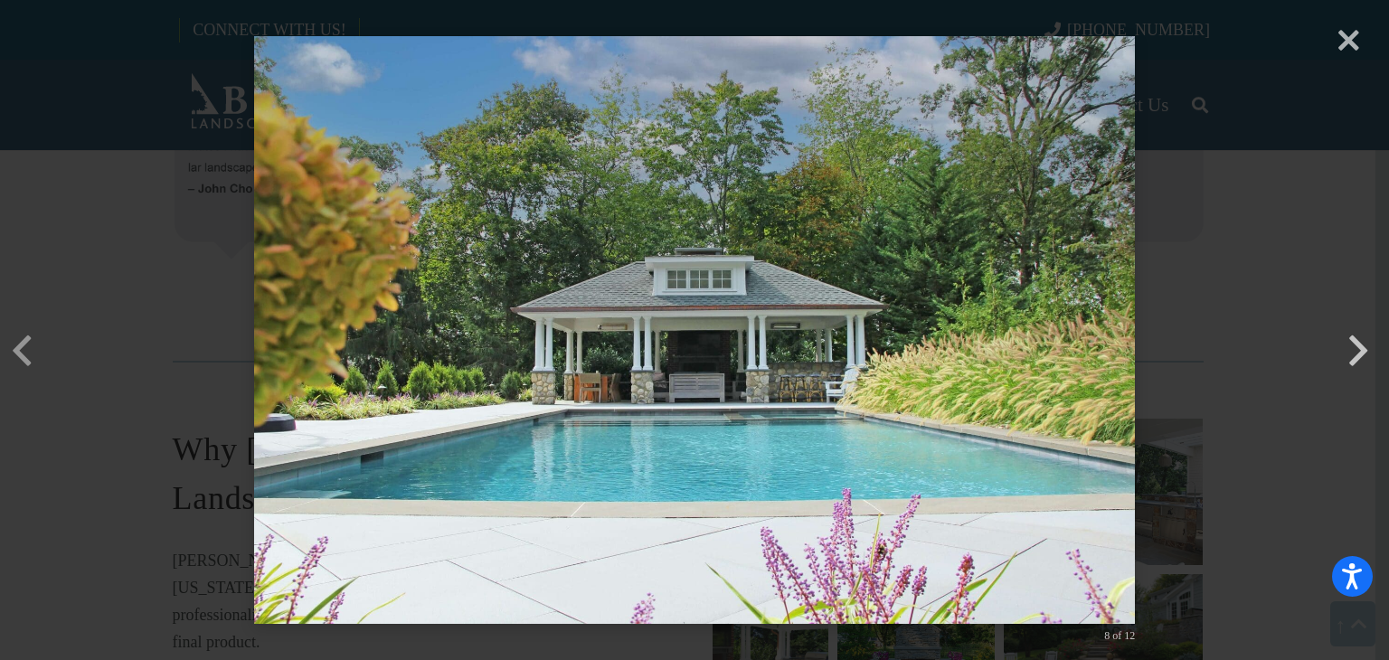
click at [1356, 344] on button "button" at bounding box center [1357, 322] width 43 height 43
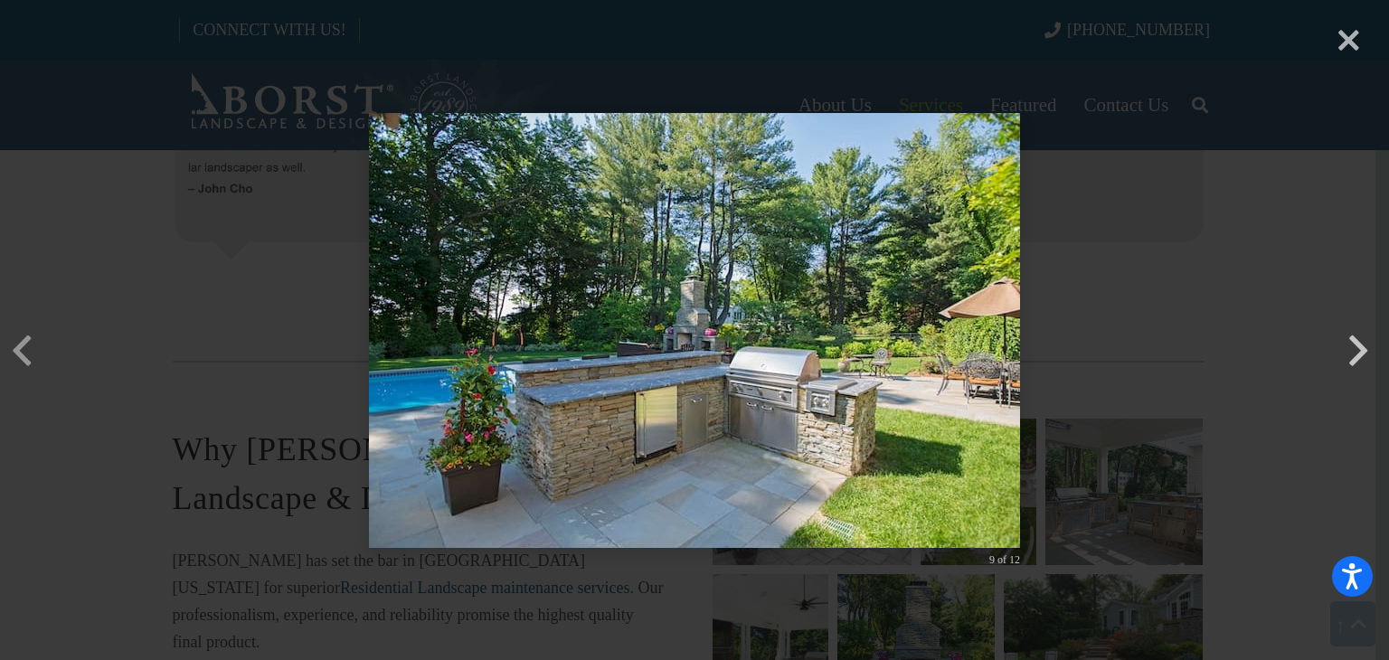
click at [1356, 344] on button "button" at bounding box center [1357, 322] width 43 height 43
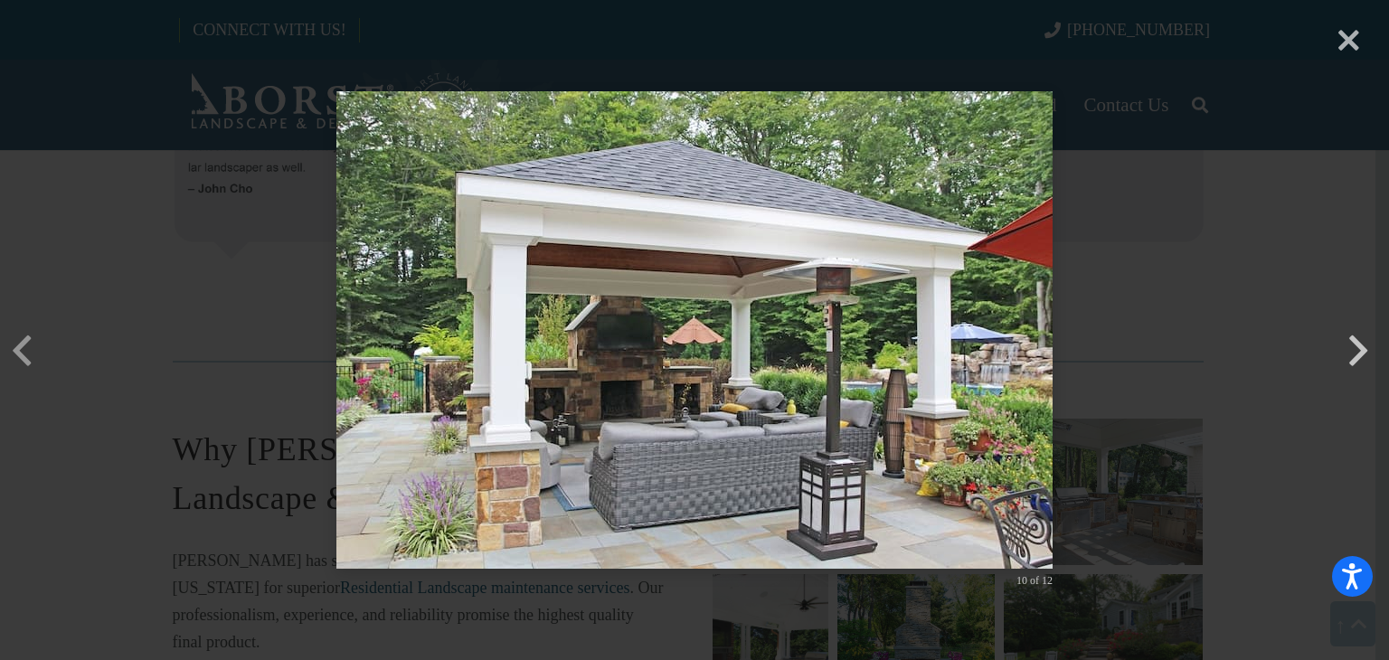
click at [1356, 344] on button "button" at bounding box center [1357, 322] width 43 height 43
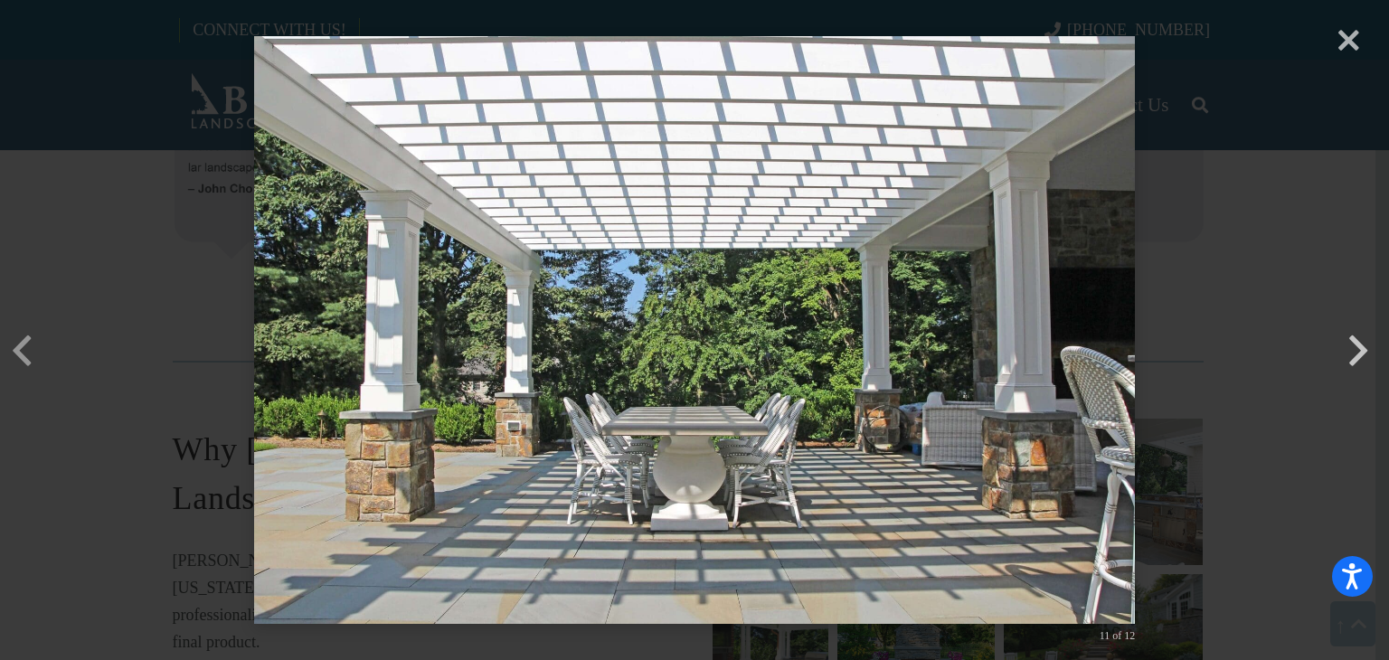
click at [1356, 344] on button "button" at bounding box center [1357, 322] width 43 height 43
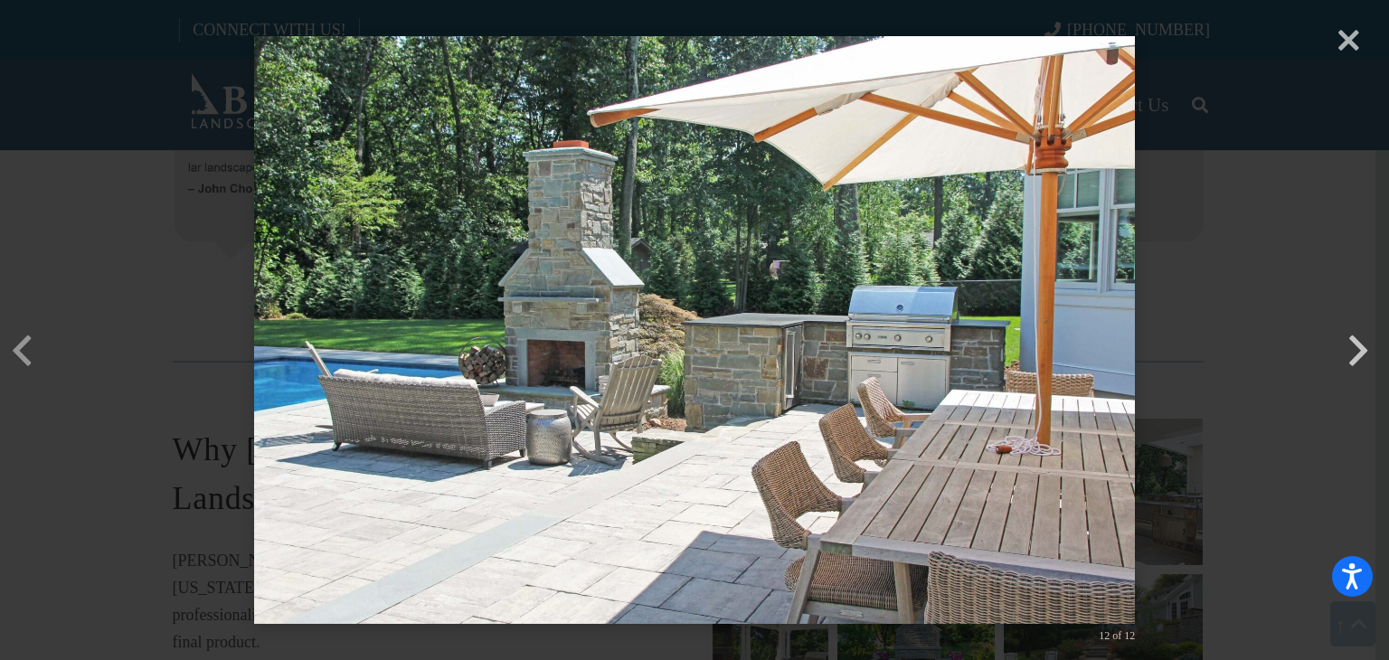
click at [1356, 344] on button "button" at bounding box center [1357, 322] width 43 height 43
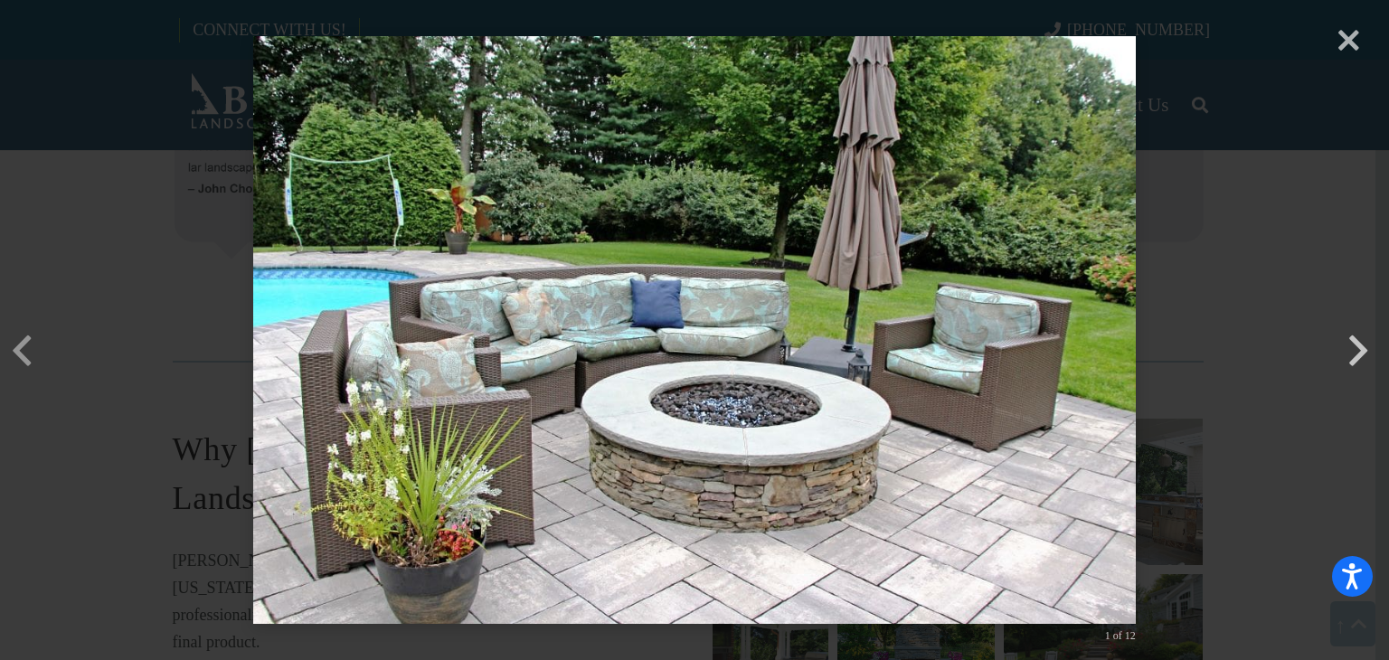
click at [1356, 344] on button "button" at bounding box center [1357, 322] width 43 height 43
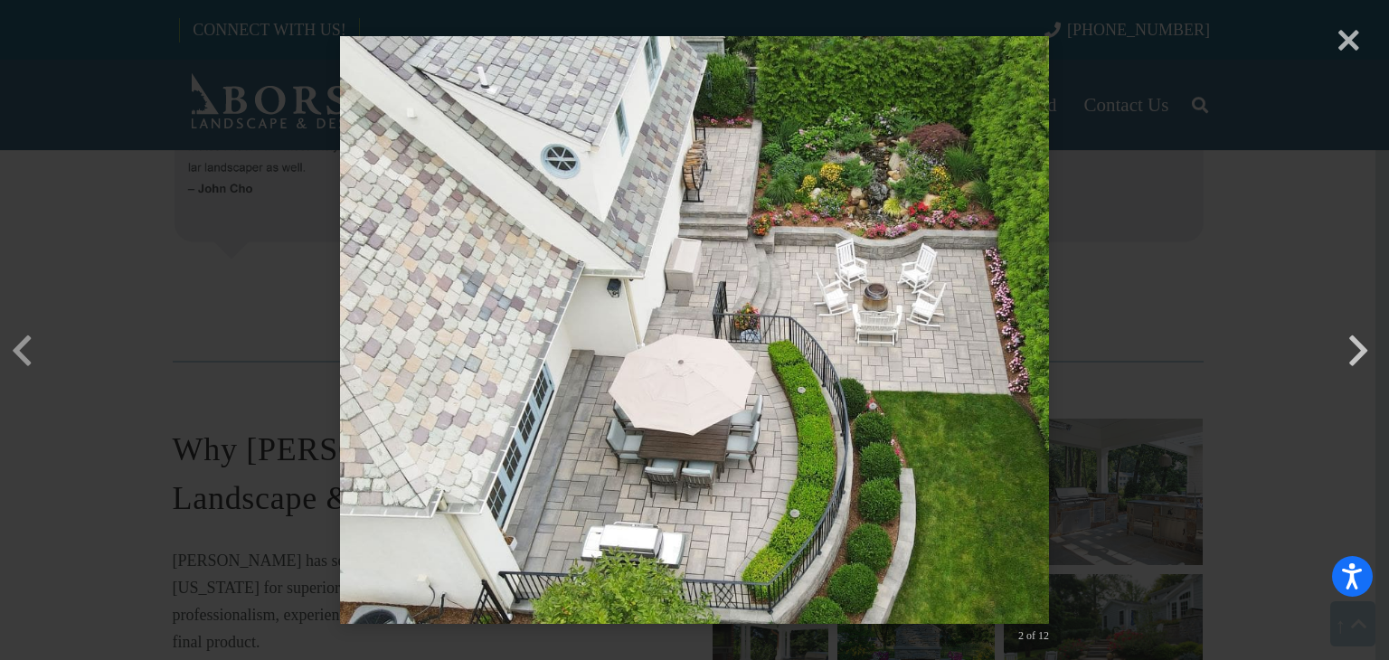
click at [1356, 344] on button "button" at bounding box center [1357, 322] width 43 height 43
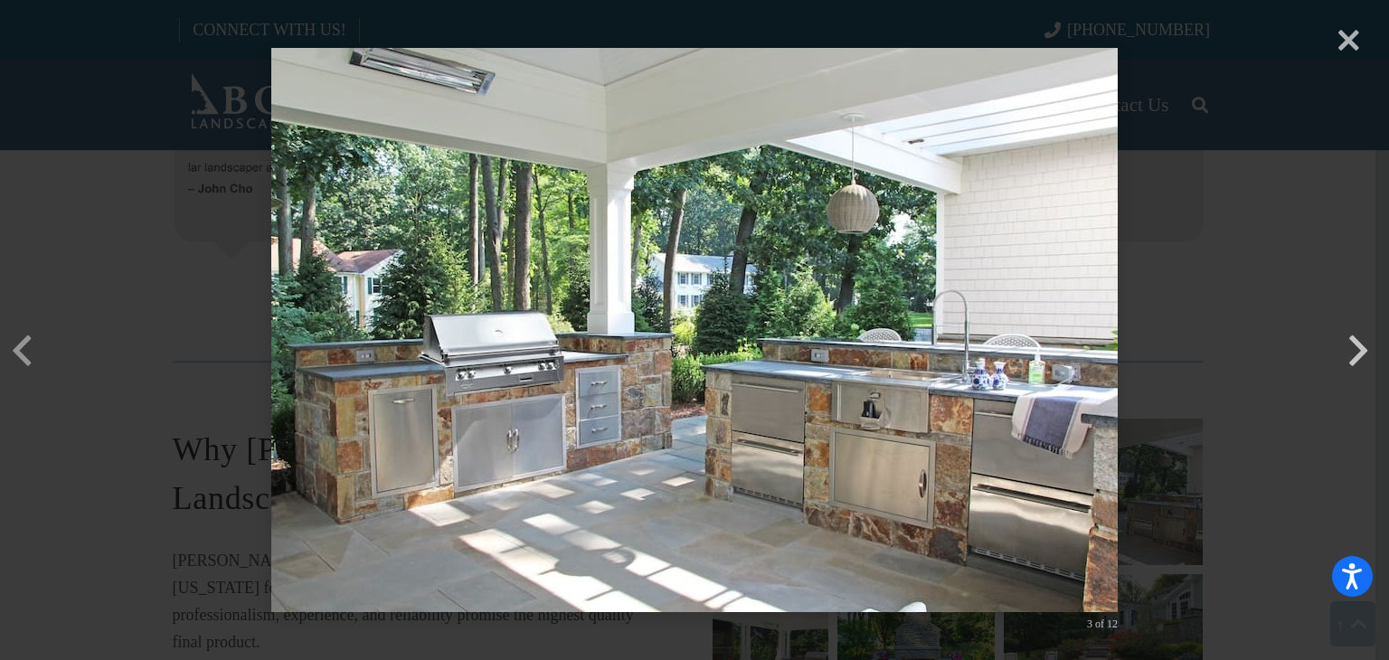
click at [1356, 344] on button "button" at bounding box center [1357, 322] width 43 height 43
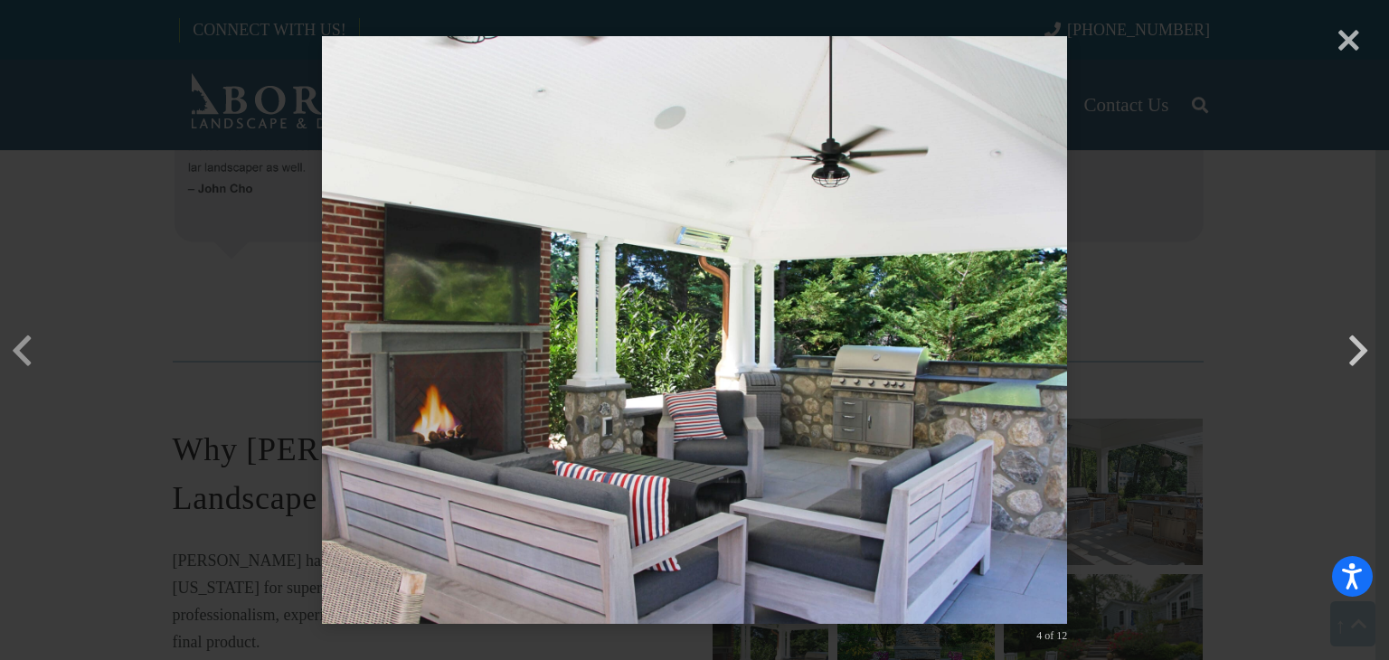
click at [1356, 344] on button "button" at bounding box center [1357, 322] width 43 height 43
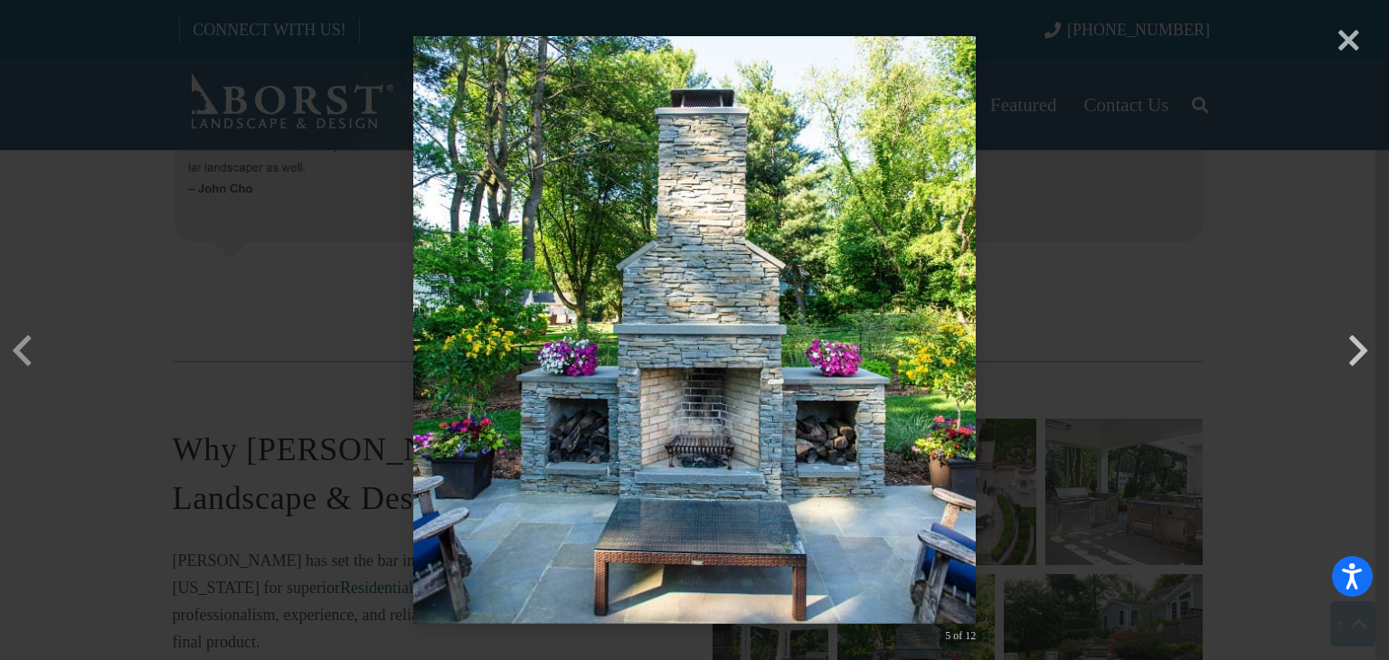
click at [1356, 344] on button "button" at bounding box center [1357, 322] width 43 height 43
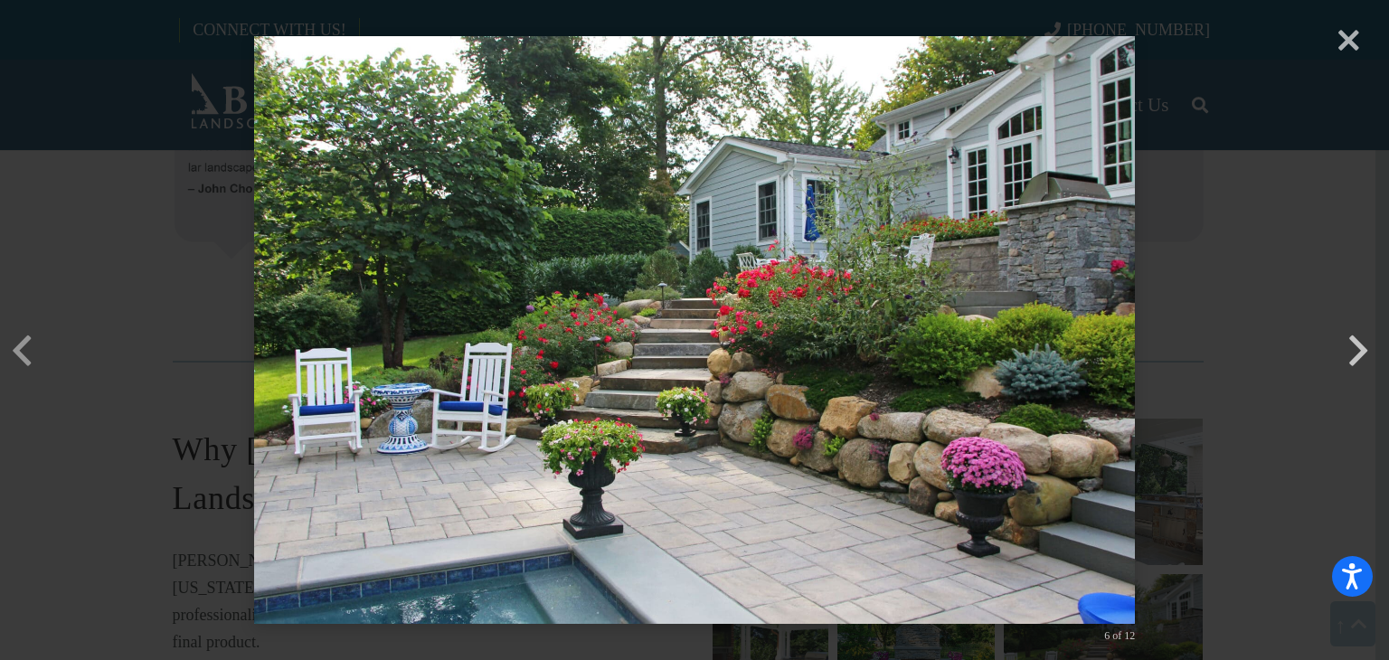
click at [1356, 344] on button "button" at bounding box center [1357, 322] width 43 height 43
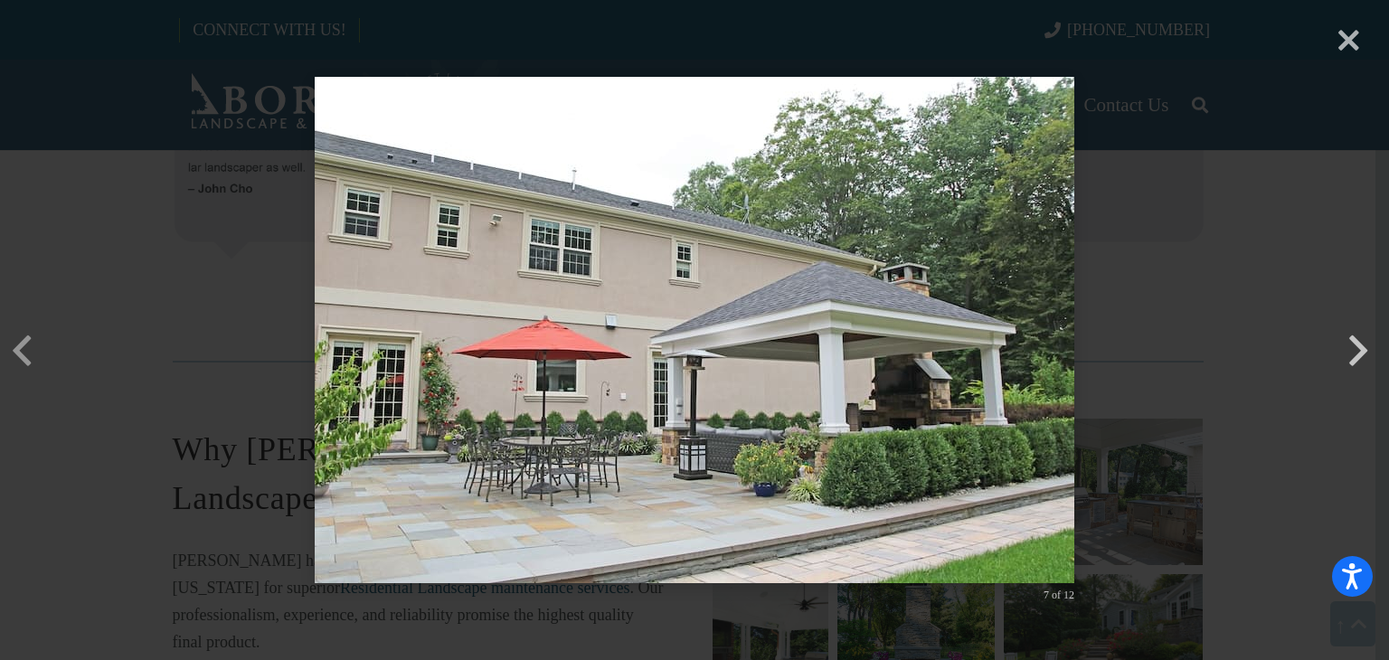
click at [1356, 344] on button "button" at bounding box center [1357, 322] width 43 height 43
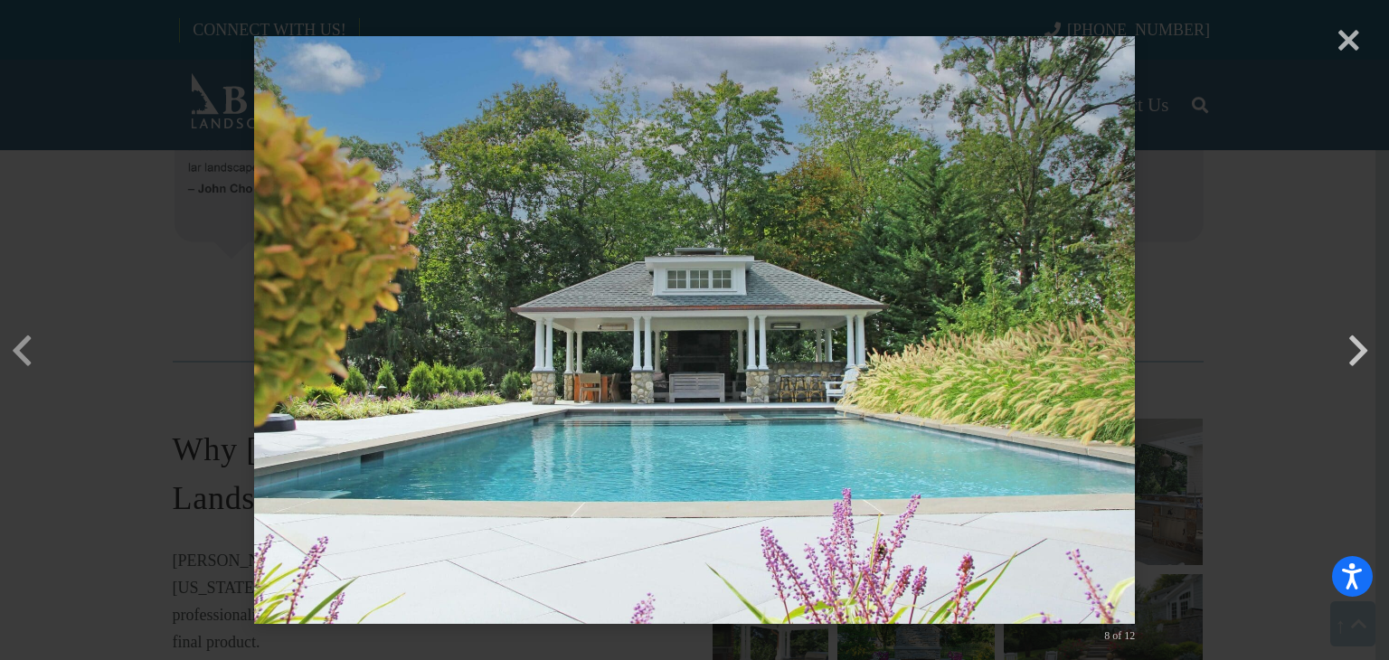
click at [1356, 344] on button "button" at bounding box center [1357, 322] width 43 height 43
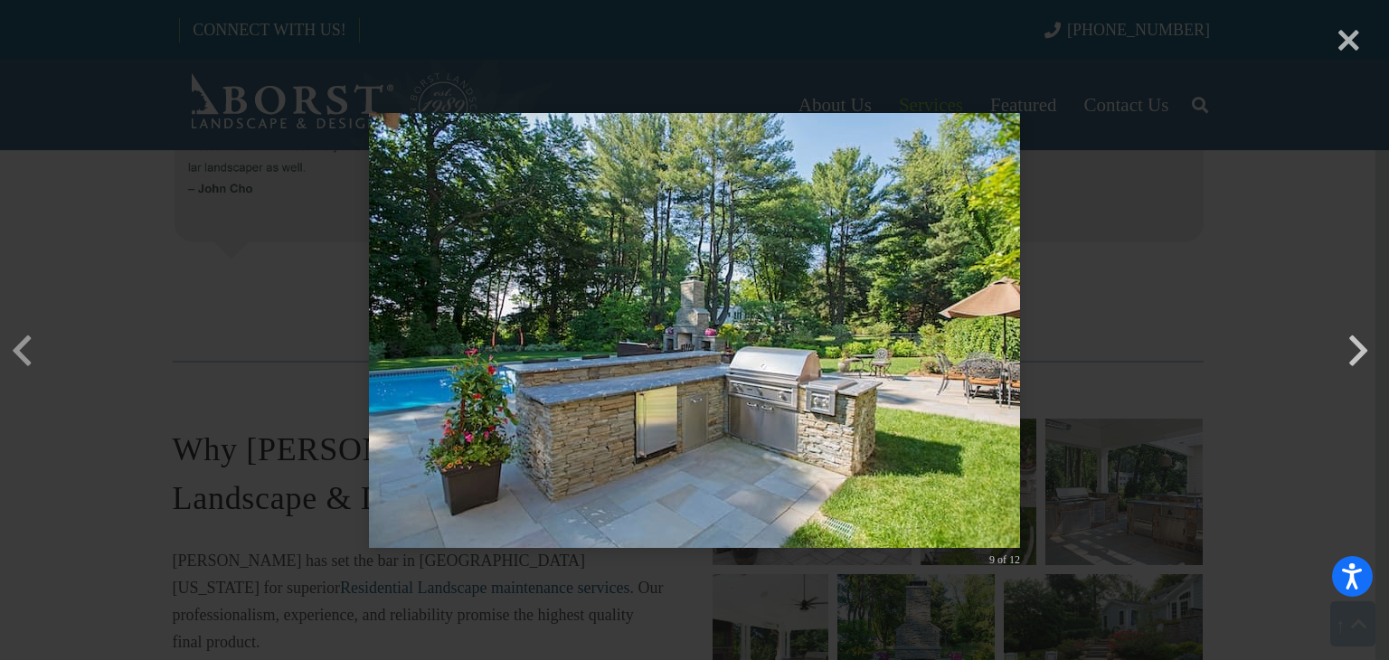
click at [1356, 344] on button "button" at bounding box center [1357, 322] width 43 height 43
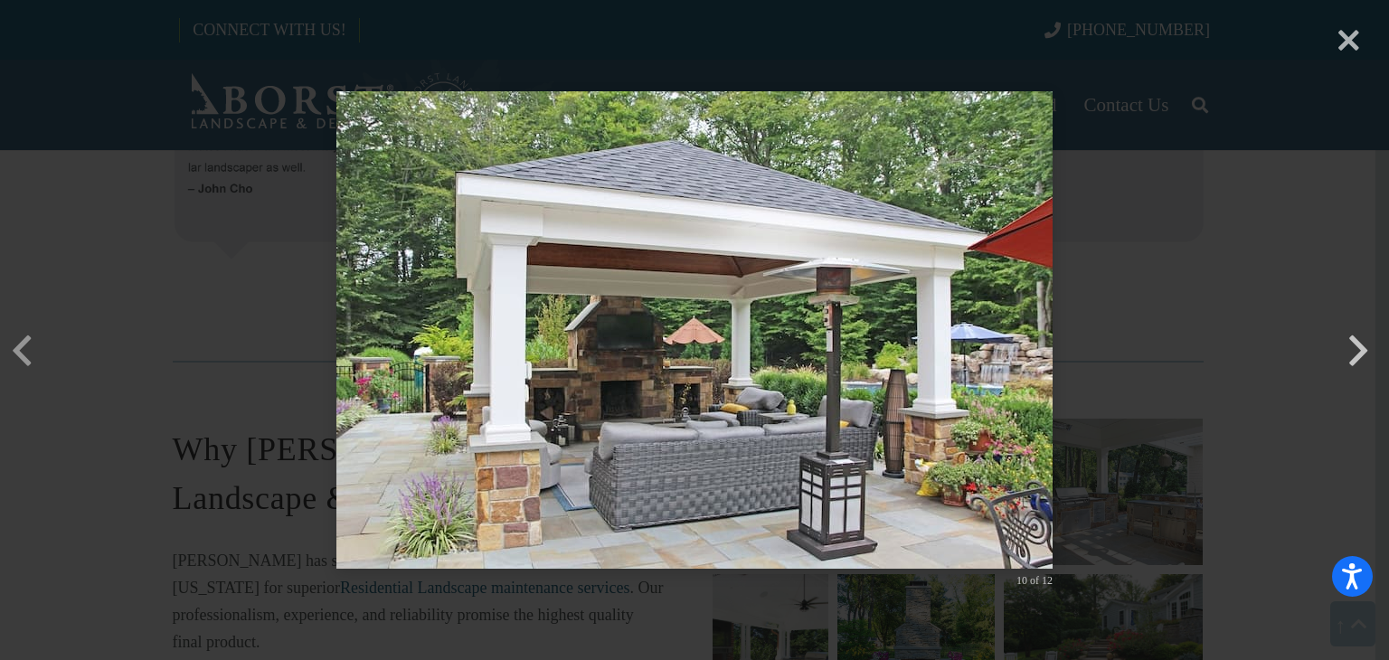
click at [1356, 344] on button "button" at bounding box center [1357, 322] width 43 height 43
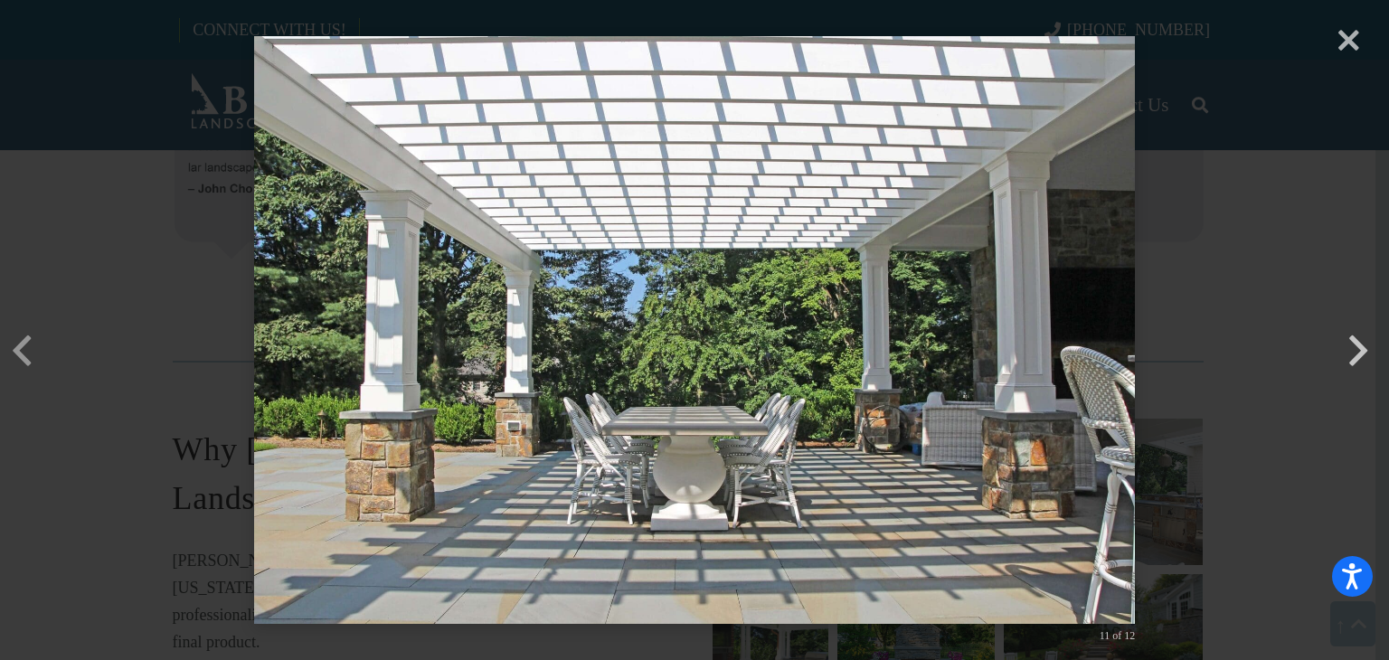
click at [1356, 344] on button "button" at bounding box center [1357, 322] width 43 height 43
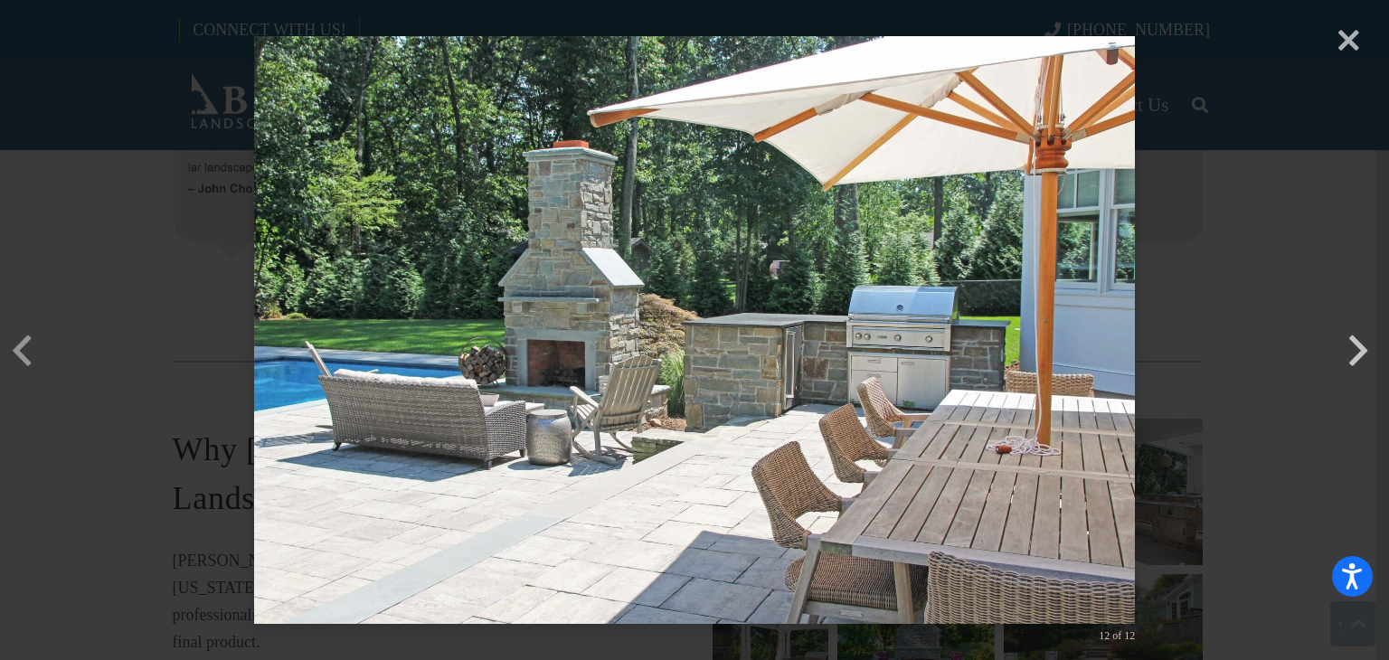
click at [1356, 344] on button "button" at bounding box center [1357, 322] width 43 height 43
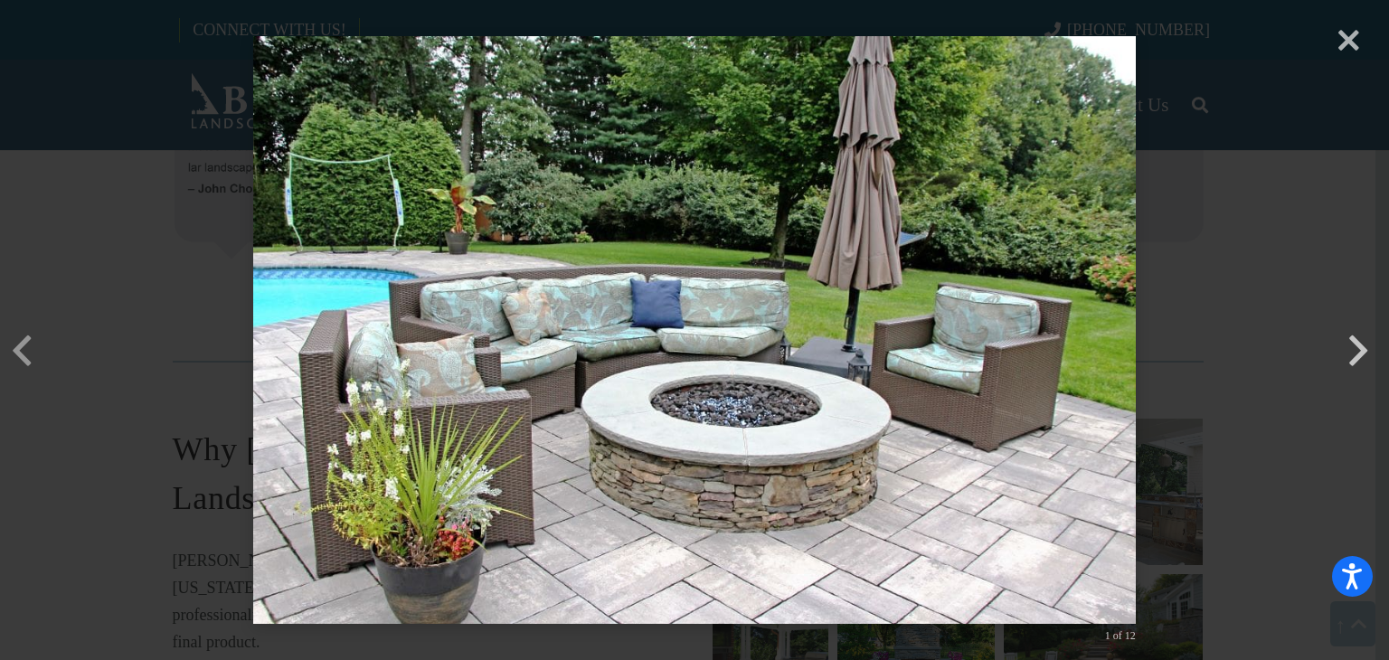
click at [1356, 344] on button "button" at bounding box center [1357, 322] width 43 height 43
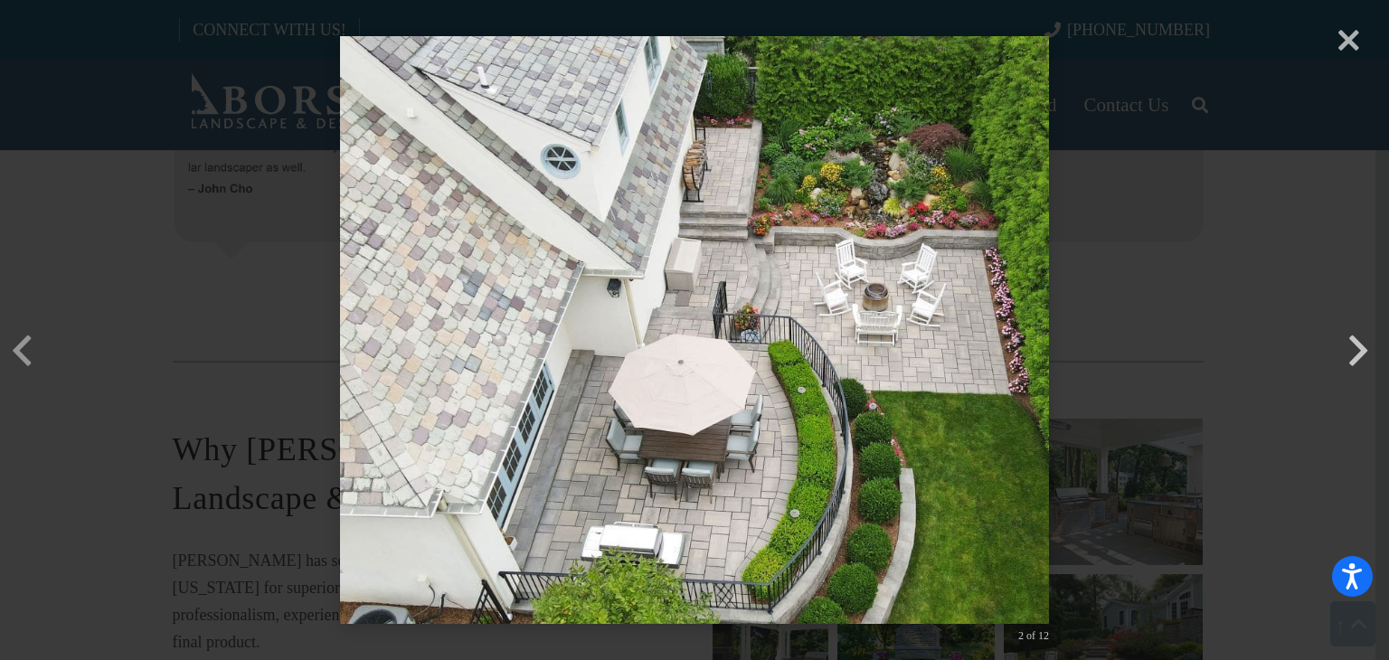
click at [1356, 344] on button "button" at bounding box center [1357, 322] width 43 height 43
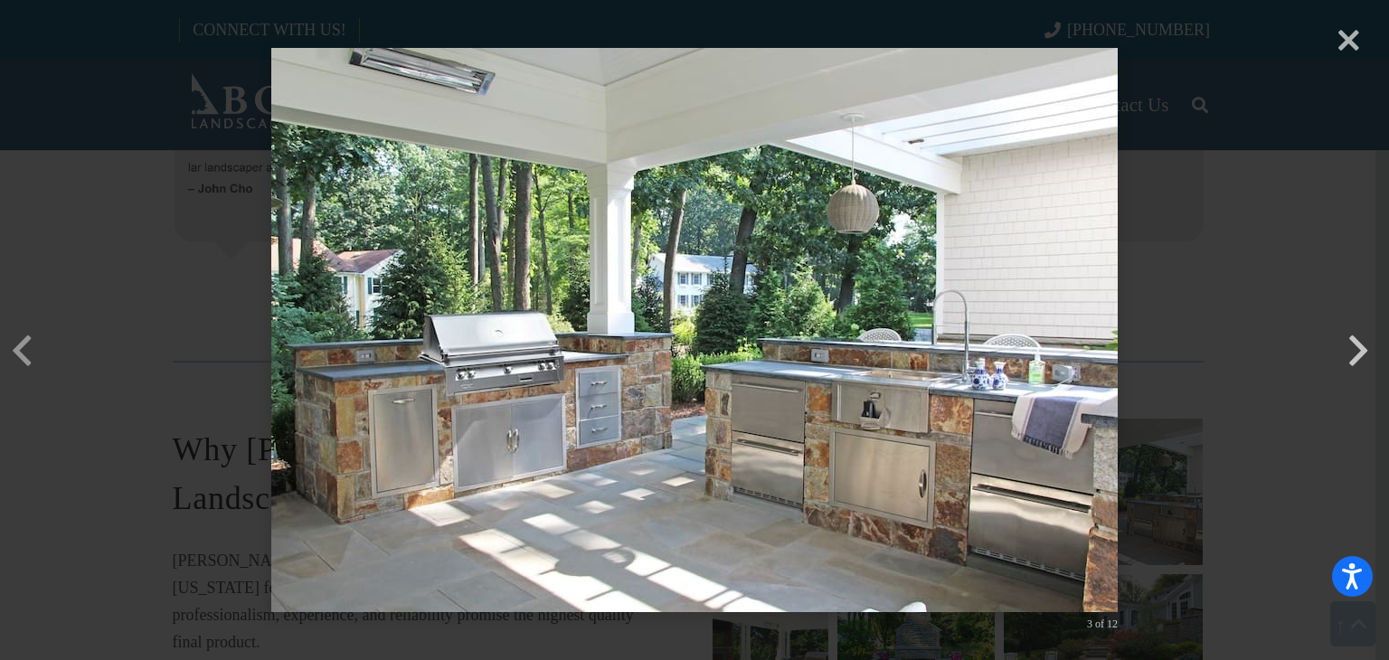
click at [1356, 344] on button "button" at bounding box center [1357, 322] width 43 height 43
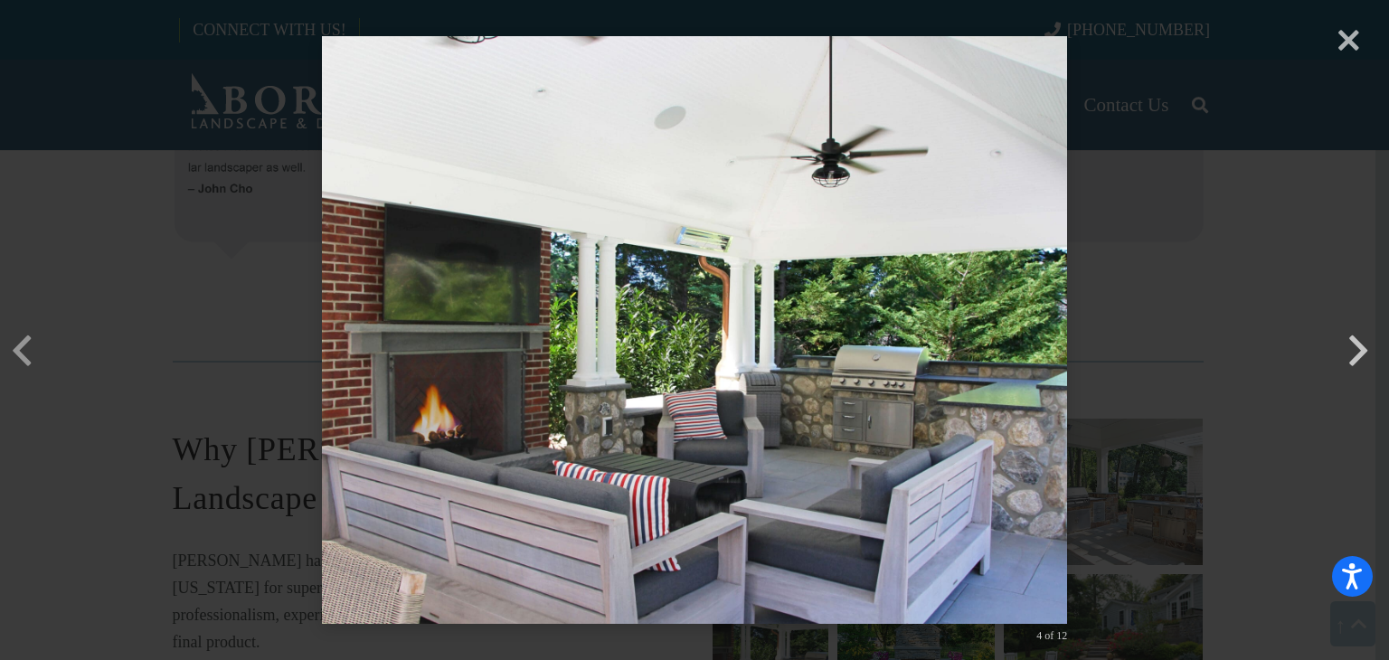
click at [1356, 344] on button "button" at bounding box center [1357, 322] width 43 height 43
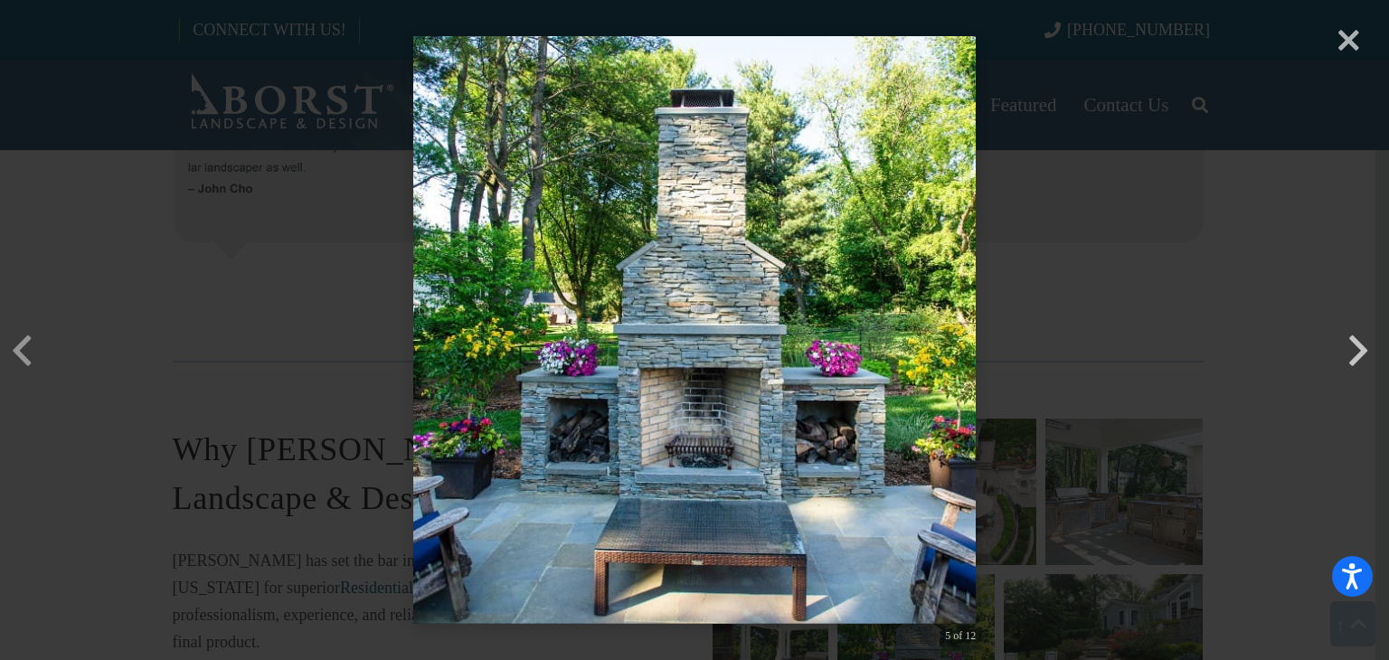
click at [1356, 344] on button "button" at bounding box center [1357, 322] width 43 height 43
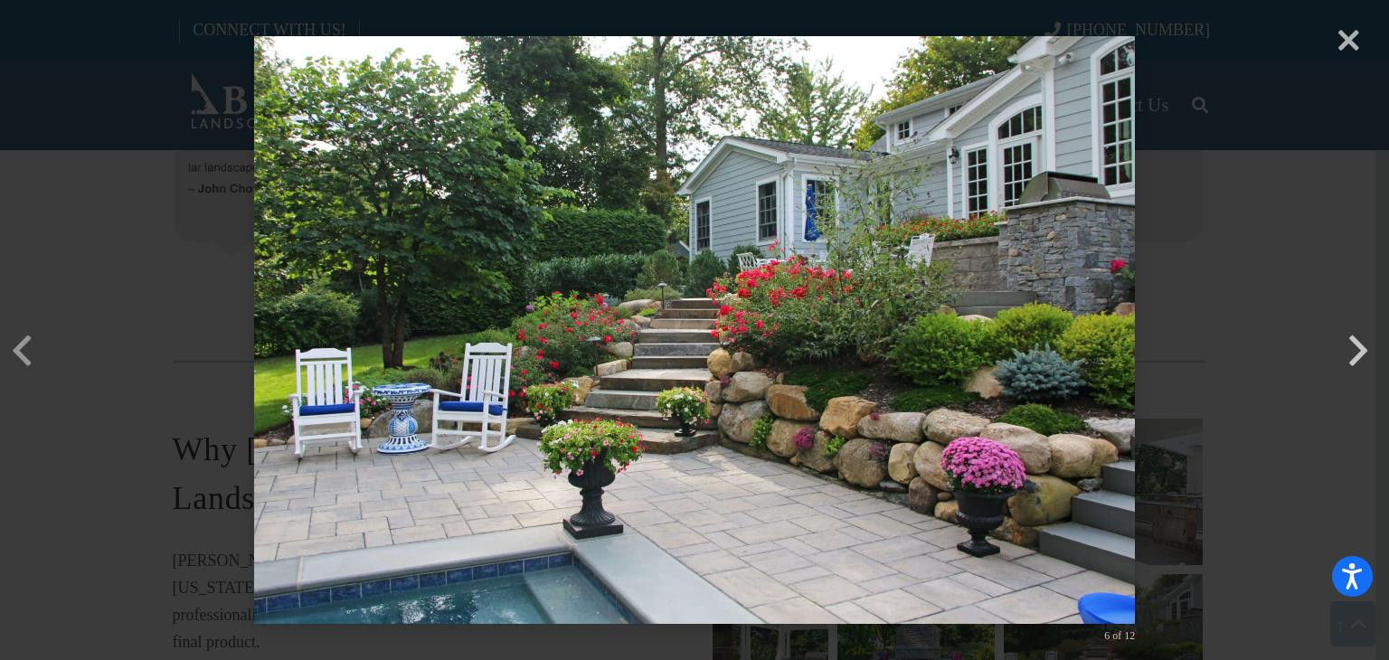
click at [1356, 344] on button "button" at bounding box center [1357, 322] width 43 height 43
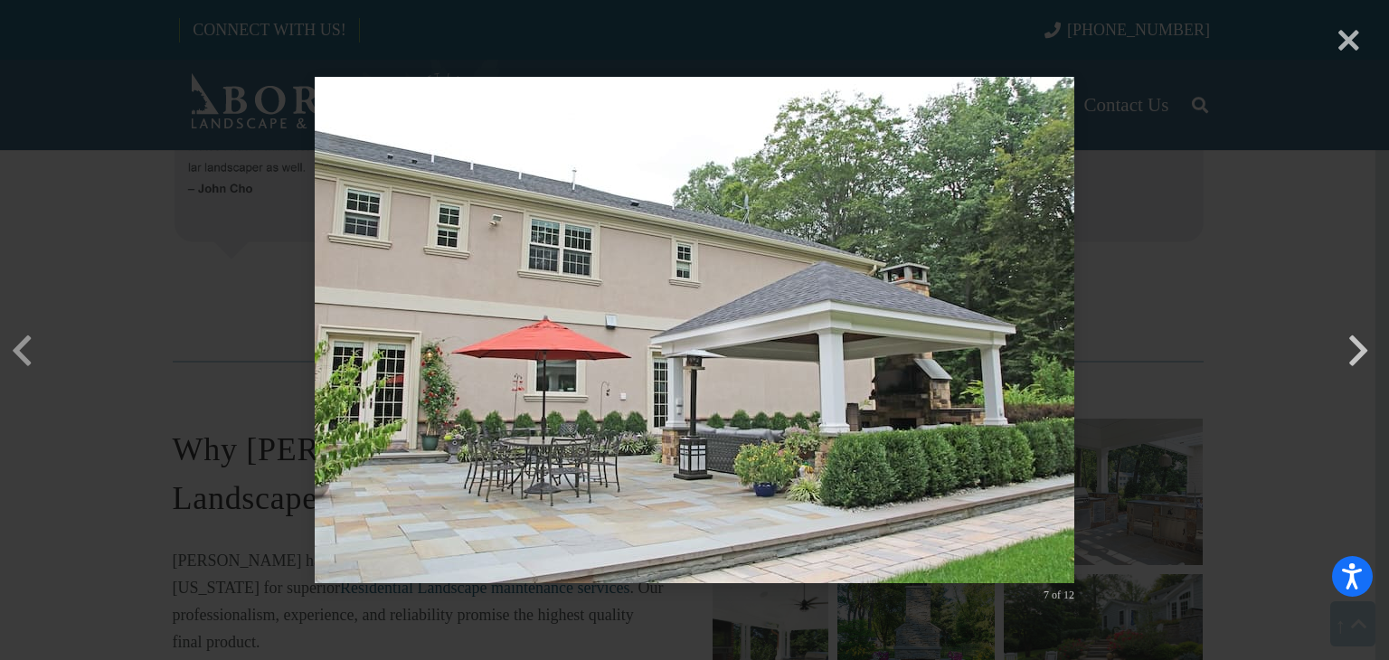
click at [1356, 344] on button "button" at bounding box center [1357, 322] width 43 height 43
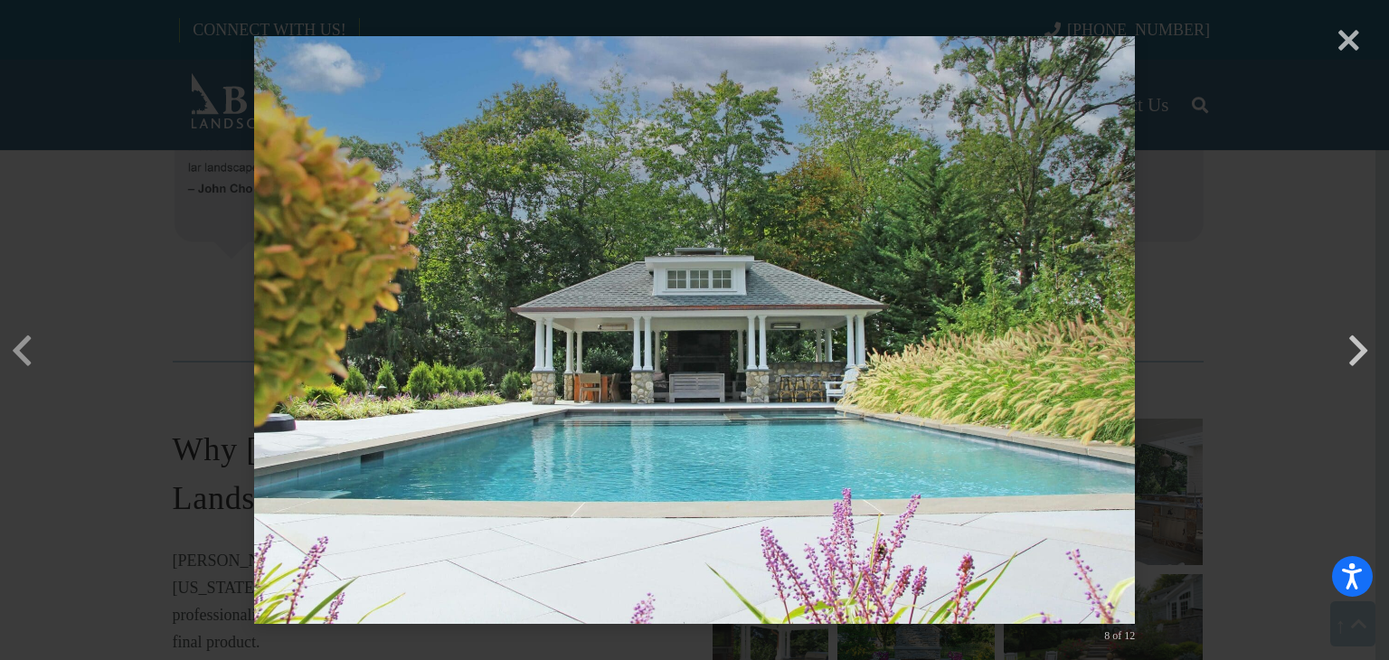
click at [1356, 344] on button "button" at bounding box center [1357, 322] width 43 height 43
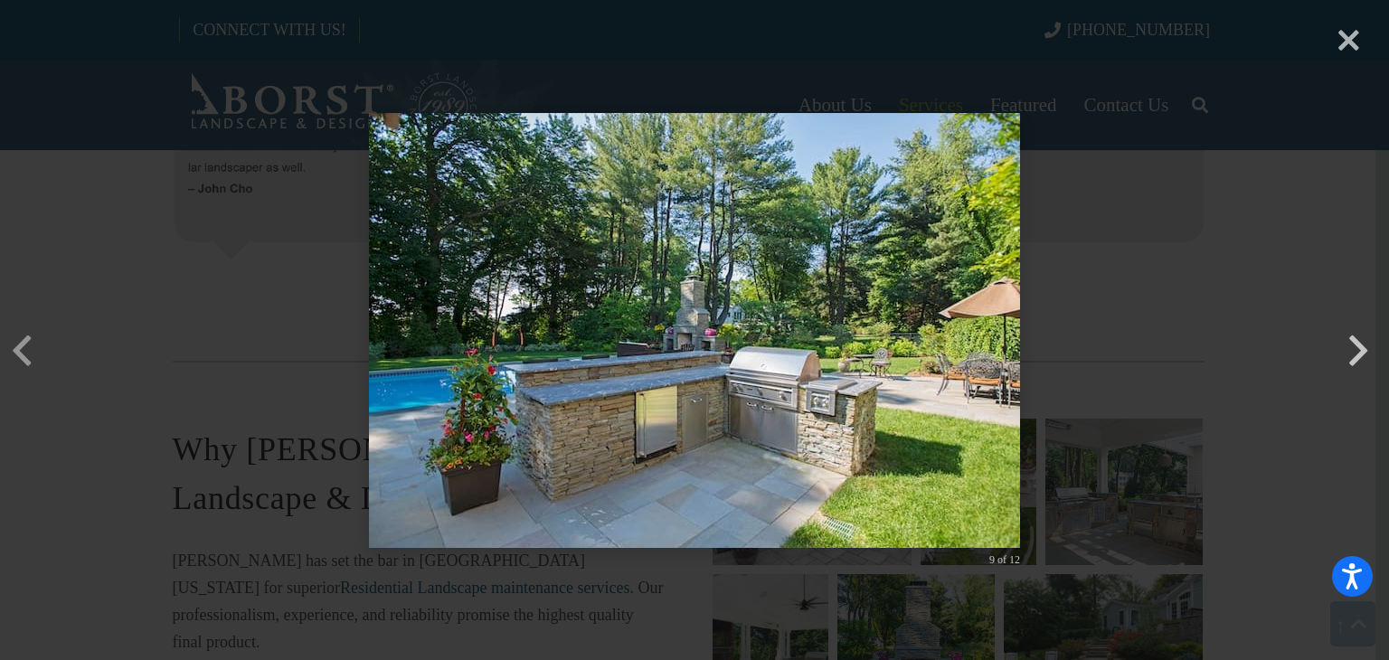
click at [1356, 344] on button "button" at bounding box center [1357, 322] width 43 height 43
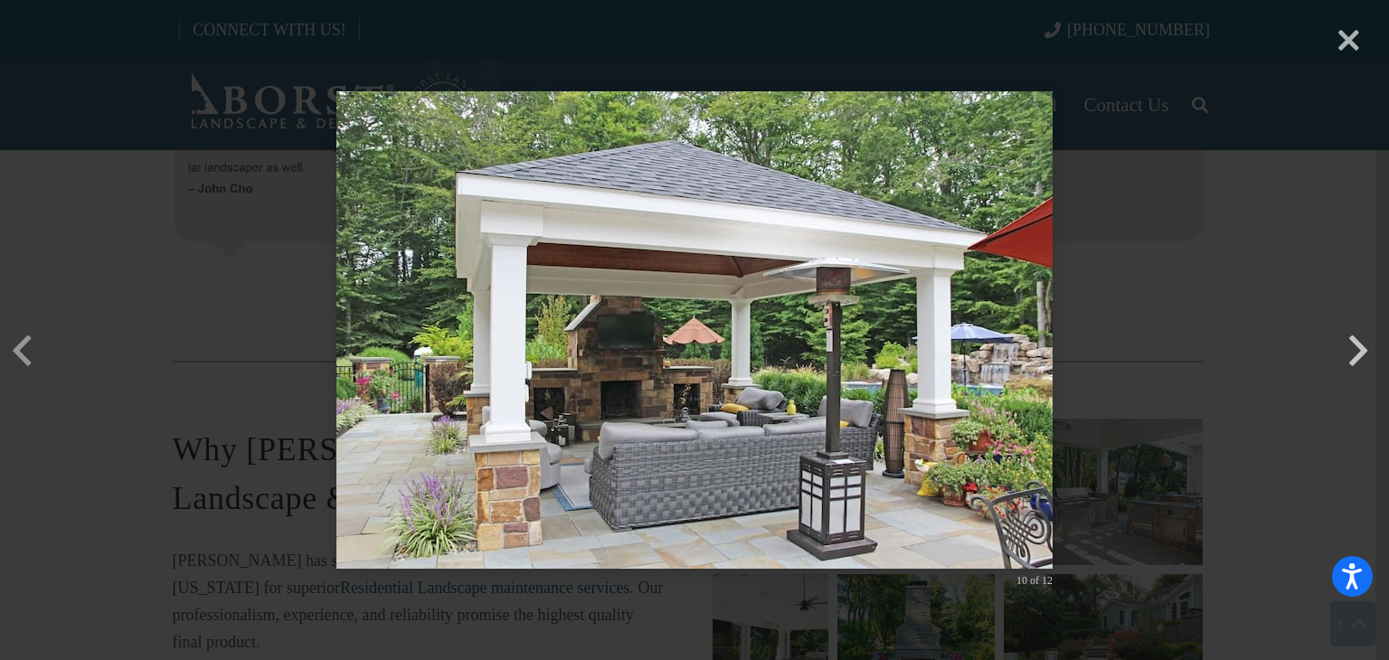
click at [1356, 344] on button "button" at bounding box center [1357, 322] width 43 height 43
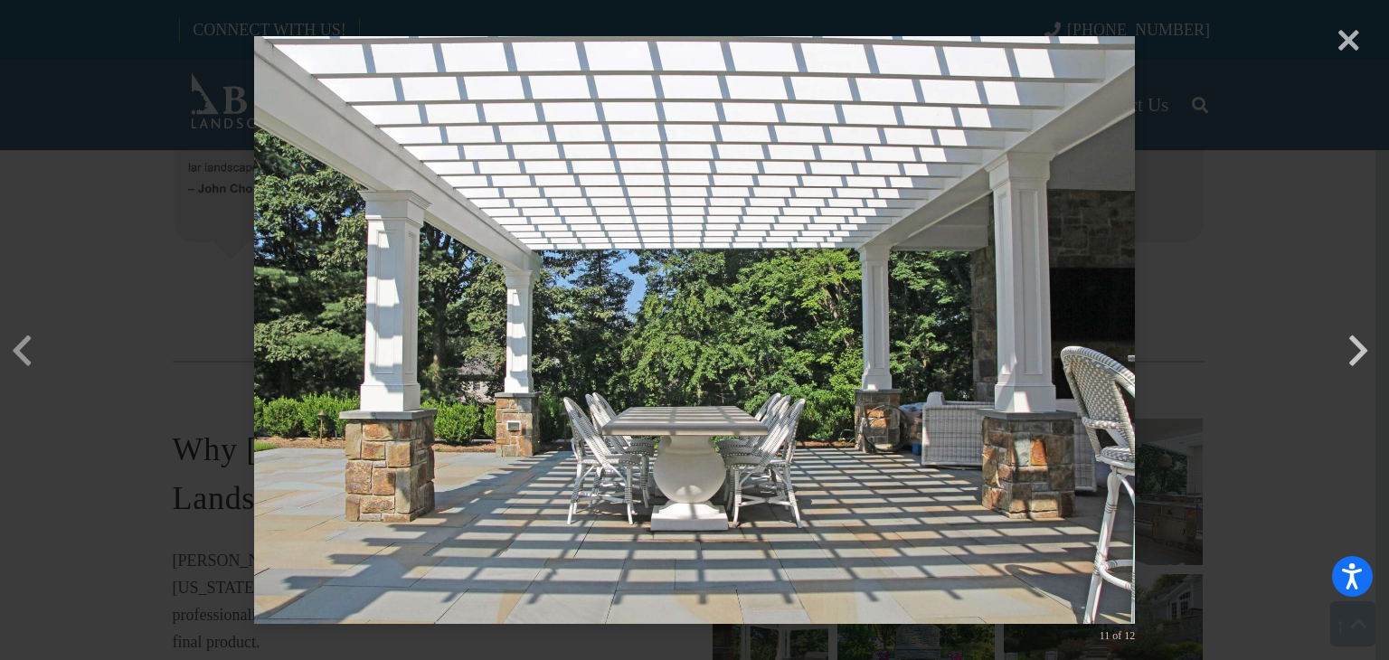
click at [1356, 344] on button "button" at bounding box center [1357, 322] width 43 height 43
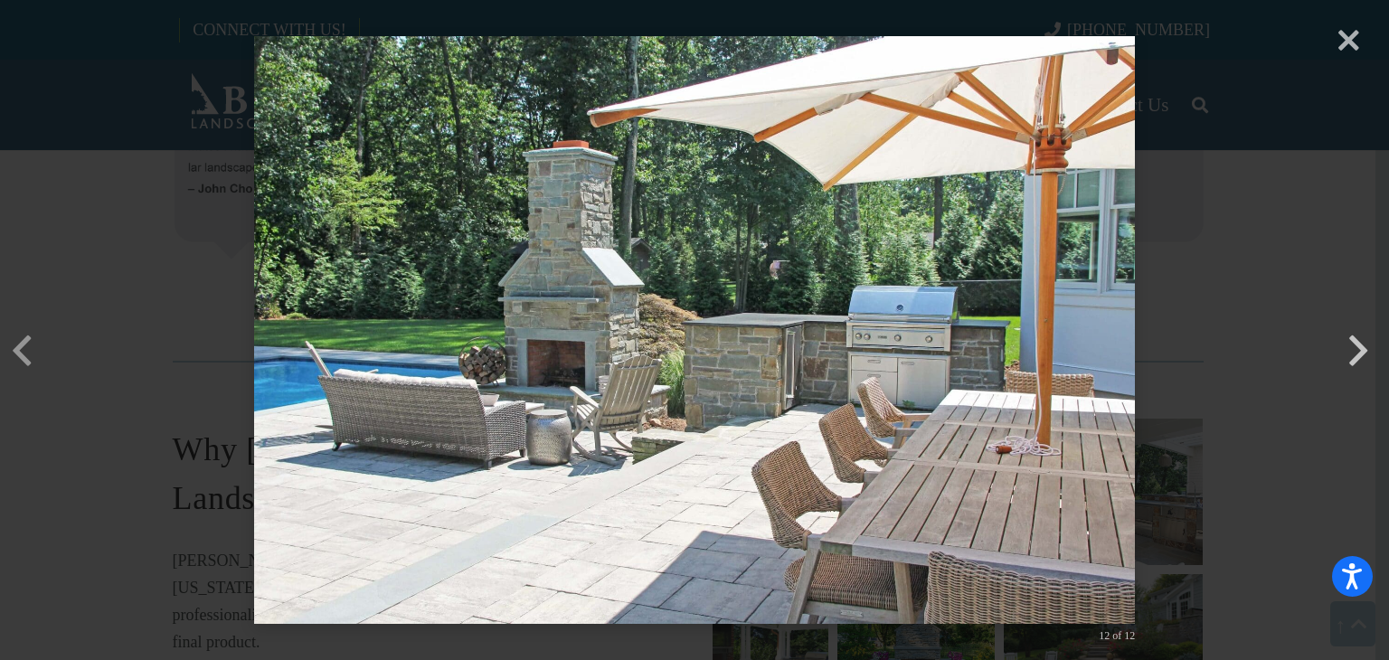
click at [1356, 344] on button "button" at bounding box center [1357, 322] width 43 height 43
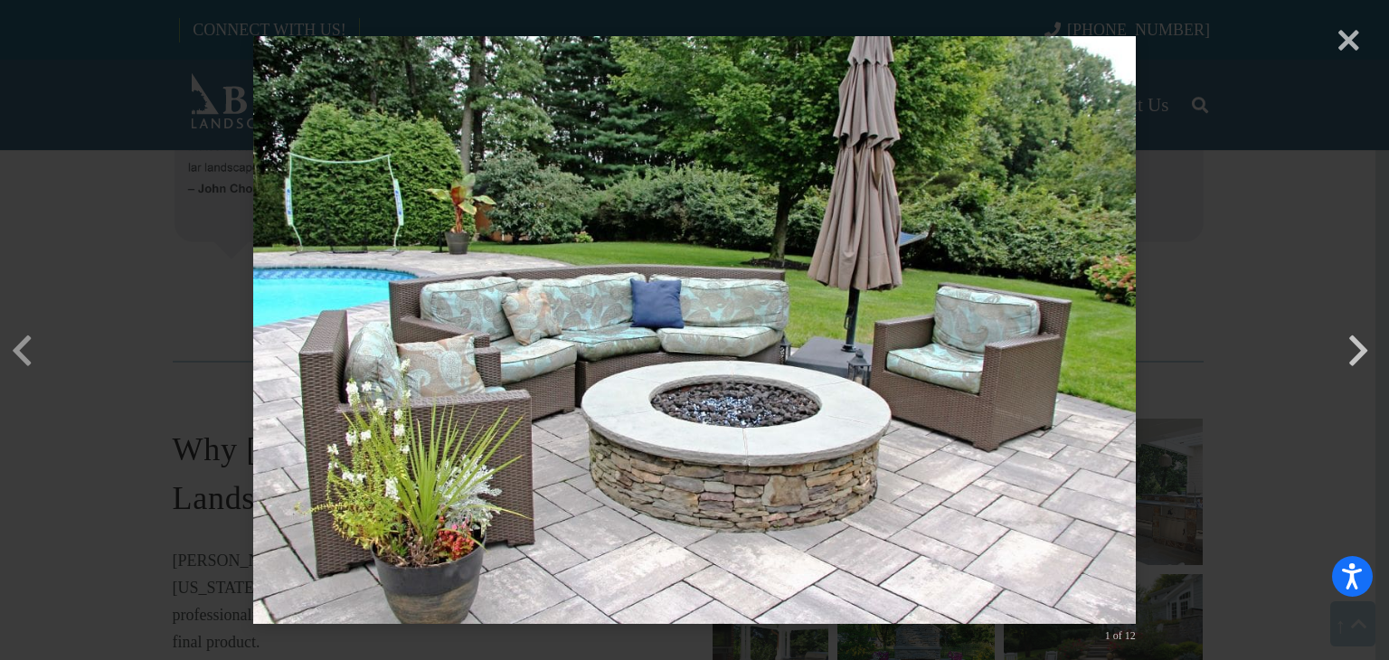
click at [1356, 344] on button "button" at bounding box center [1357, 322] width 43 height 43
